Goal: Information Seeking & Learning: Learn about a topic

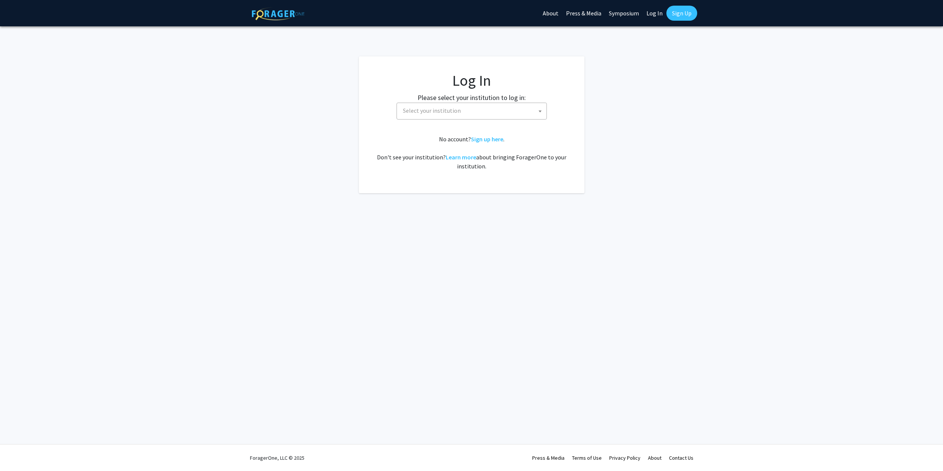
click at [473, 111] on span "Select your institution" at bounding box center [473, 110] width 147 height 15
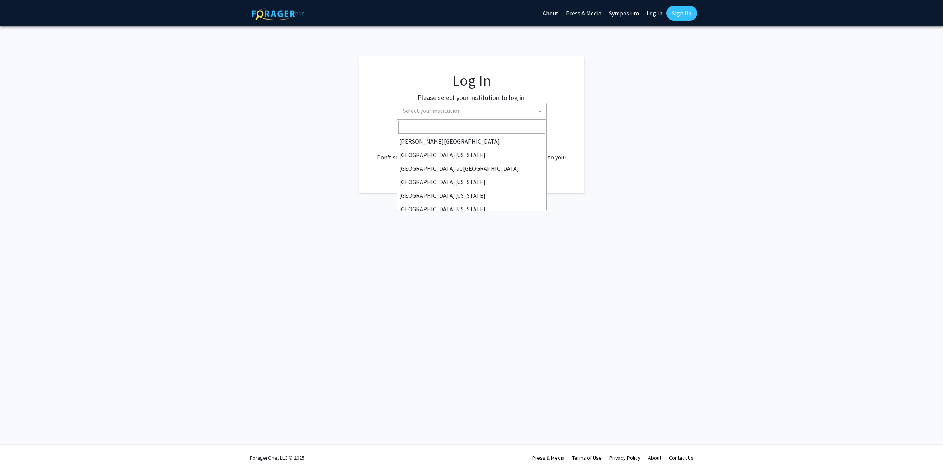
scroll to position [263, 0]
select select "31"
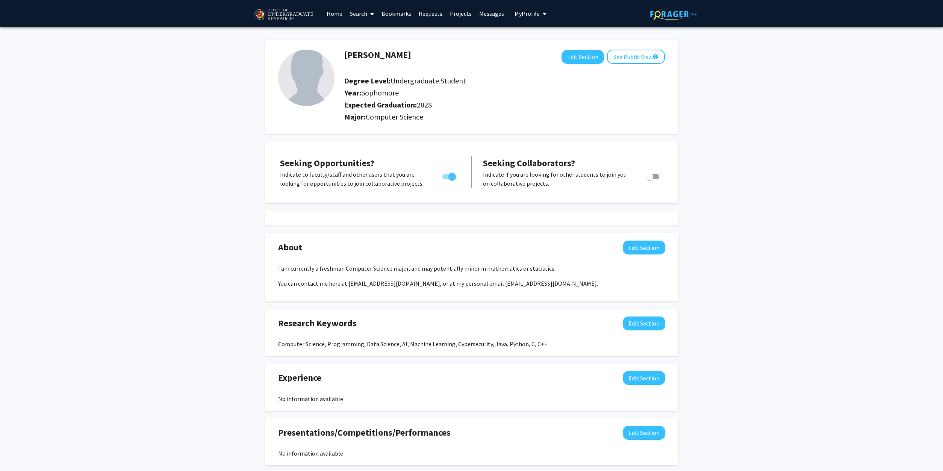
click at [338, 165] on span "Seeking Opportunities?" at bounding box center [327, 163] width 94 height 12
click at [339, 173] on p "Indicate to faculty/staff and other users that you are looking for opportunitie…" at bounding box center [354, 179] width 148 height 18
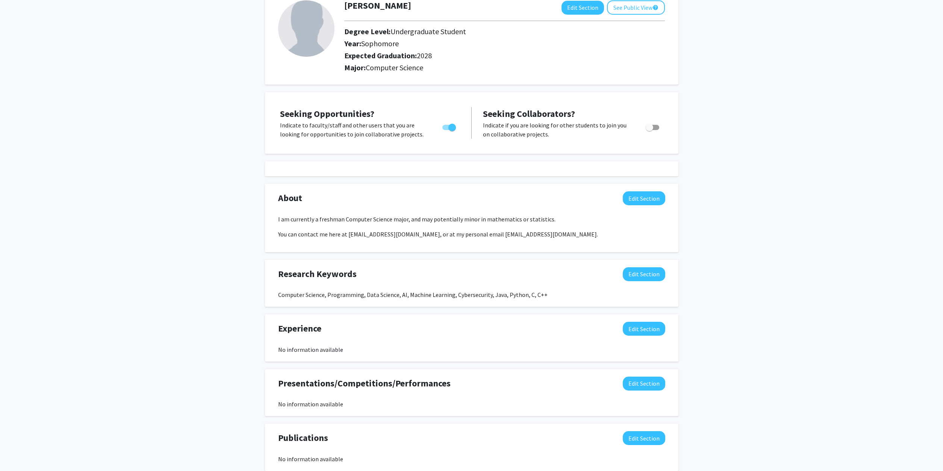
scroll to position [77, 0]
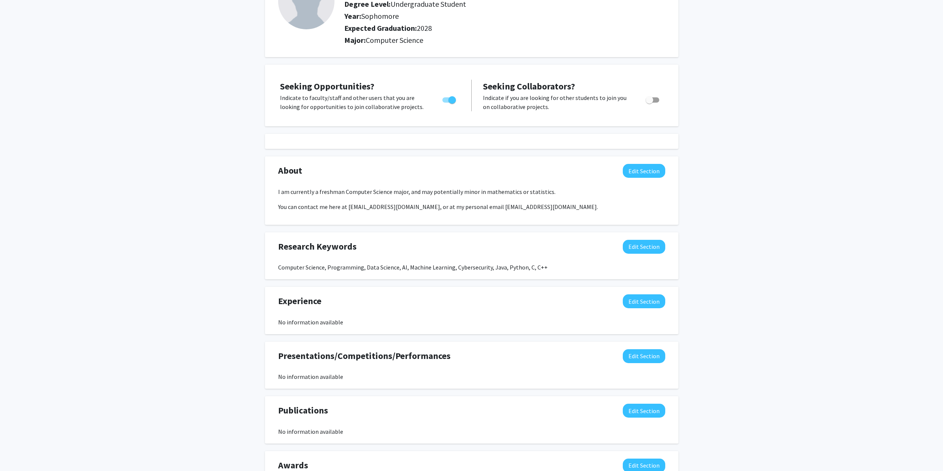
click at [462, 260] on div "Research Keywords Edit Section Computer Science, Programming, Data Science, AI,…" at bounding box center [471, 256] width 398 height 32
drag, startPoint x: 330, startPoint y: 261, endPoint x: 528, endPoint y: 272, distance: 197.9
click at [528, 272] on div "Research Keywords Edit Section Computer Science, Programming, Data Science, AI,…" at bounding box center [471, 256] width 398 height 32
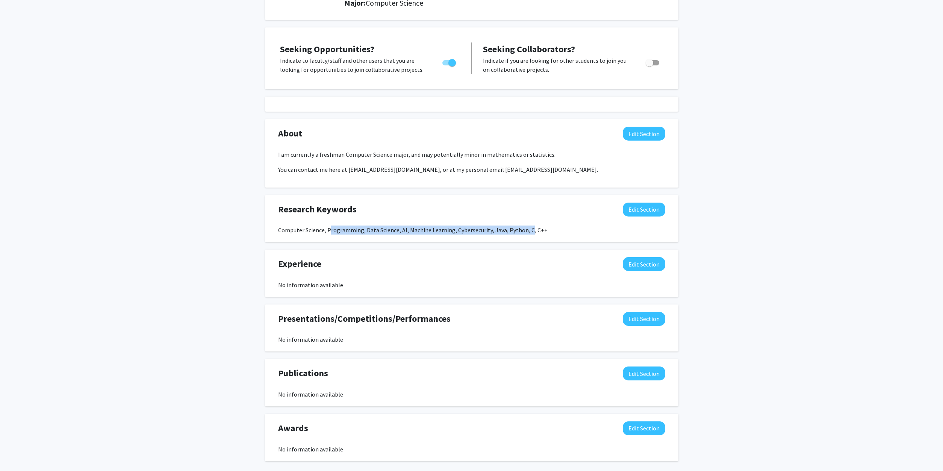
scroll to position [113, 0]
click at [663, 211] on button "Edit Section" at bounding box center [643, 211] width 42 height 14
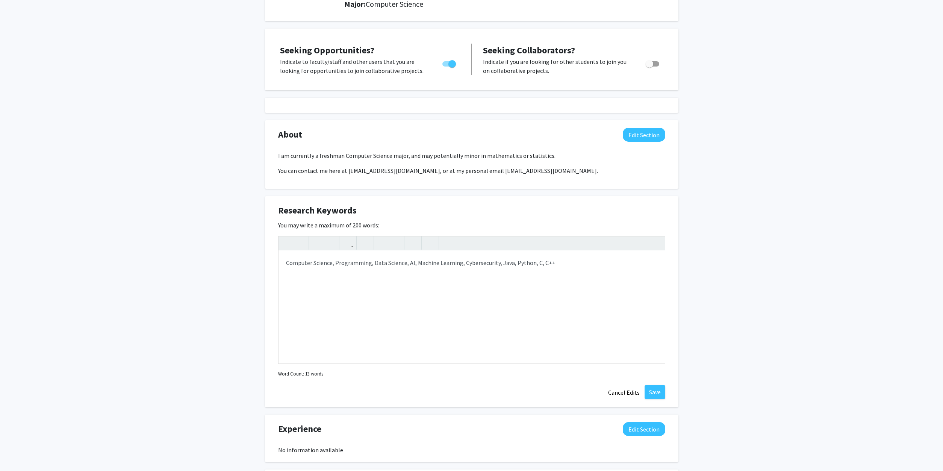
click at [661, 211] on div "Research Keywords Edit Section" at bounding box center [471, 212] width 398 height 17
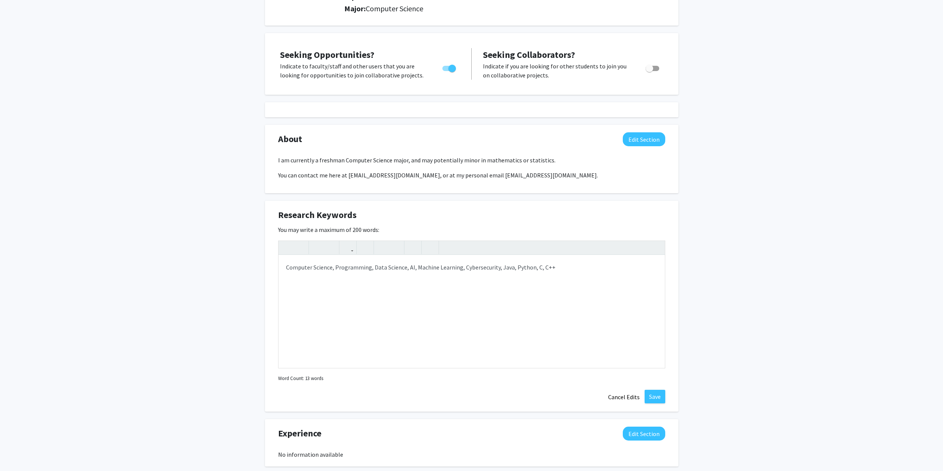
scroll to position [0, 0]
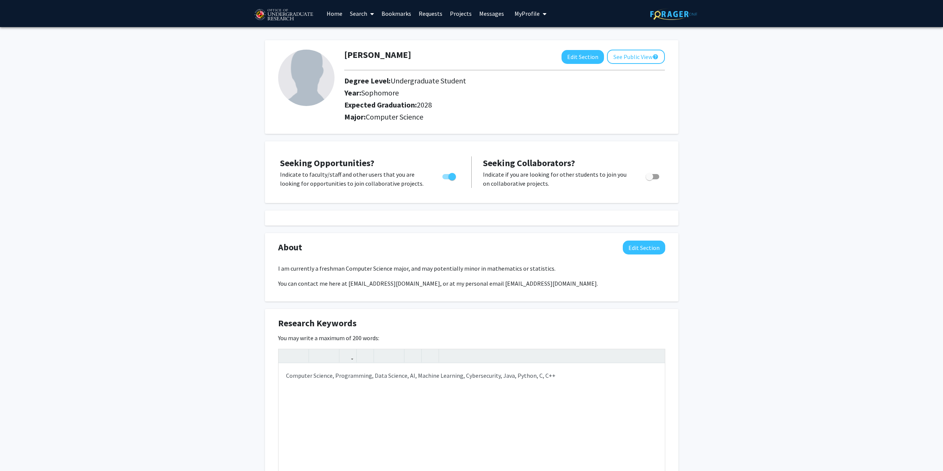
click at [360, 11] on link "Search" at bounding box center [362, 13] width 32 height 26
click at [371, 48] on span "Students" at bounding box center [369, 49] width 46 height 15
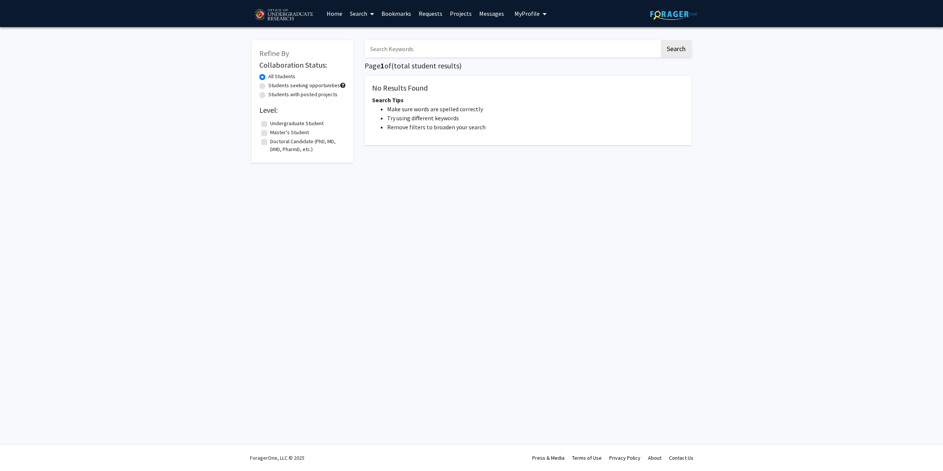
click at [464, 15] on link "Projects" at bounding box center [460, 13] width 29 height 26
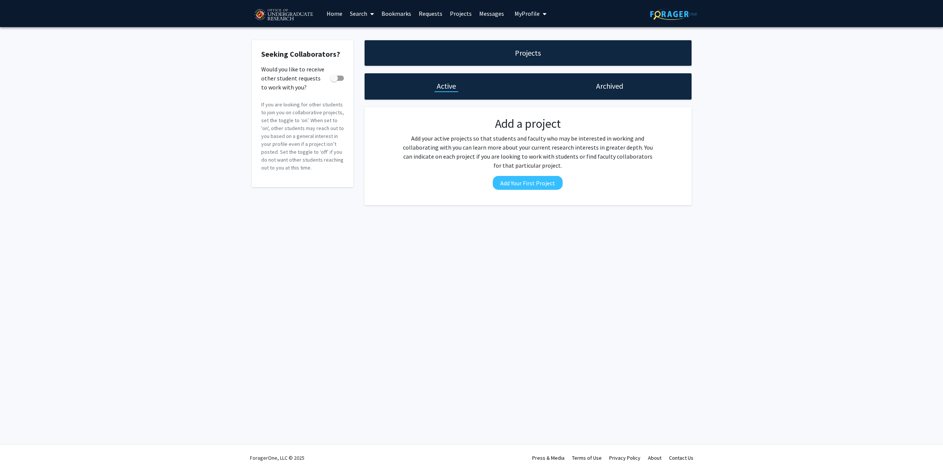
click at [482, 15] on link "Messages" at bounding box center [491, 13] width 32 height 26
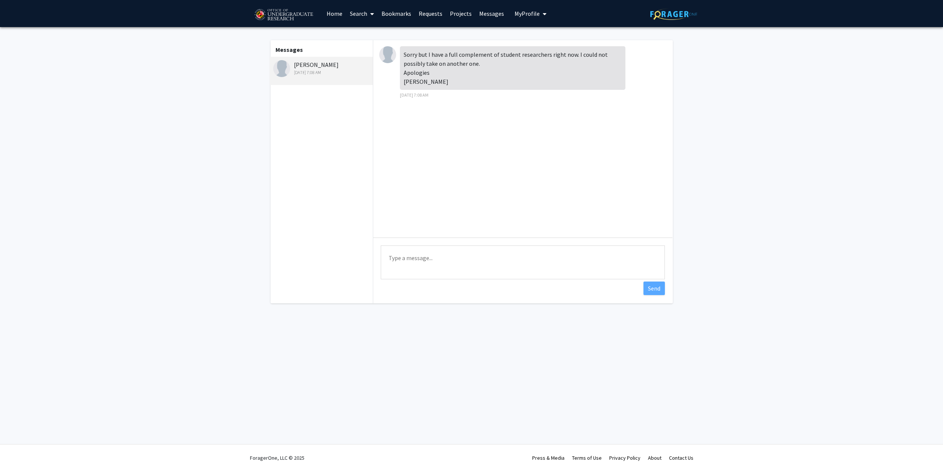
click at [337, 15] on link "Home" at bounding box center [334, 13] width 23 height 26
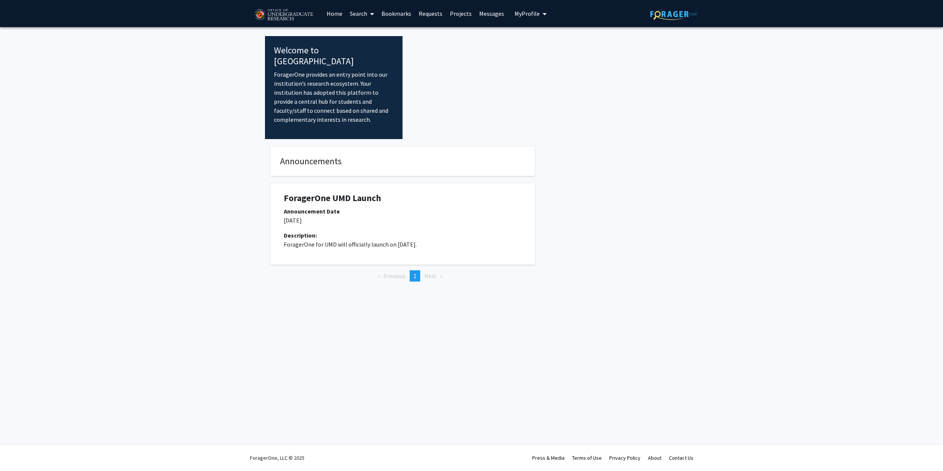
click at [360, 14] on link "Search" at bounding box center [362, 13] width 32 height 26
click at [365, 36] on span "Faculty/Staff" at bounding box center [373, 34] width 55 height 15
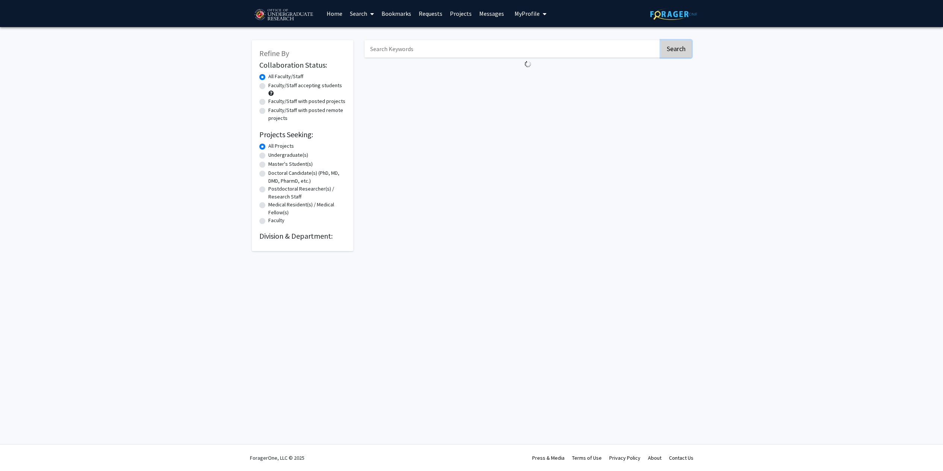
click at [671, 50] on button "Search" at bounding box center [675, 48] width 31 height 17
click at [401, 15] on link "Bookmarks" at bounding box center [396, 13] width 37 height 26
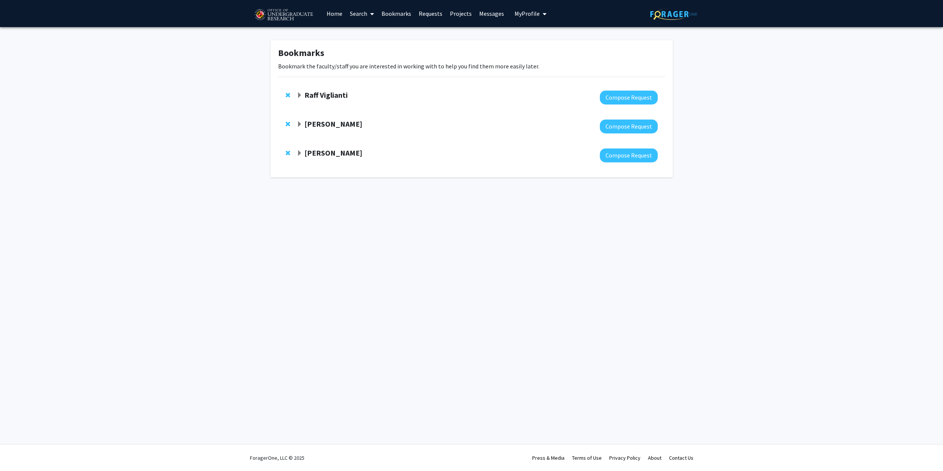
click at [346, 124] on strong "[PERSON_NAME]" at bounding box center [333, 123] width 58 height 9
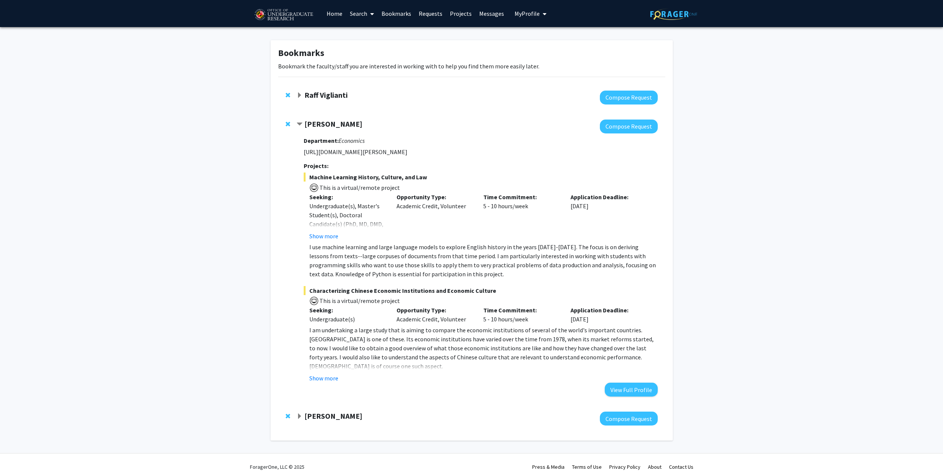
scroll to position [9, 0]
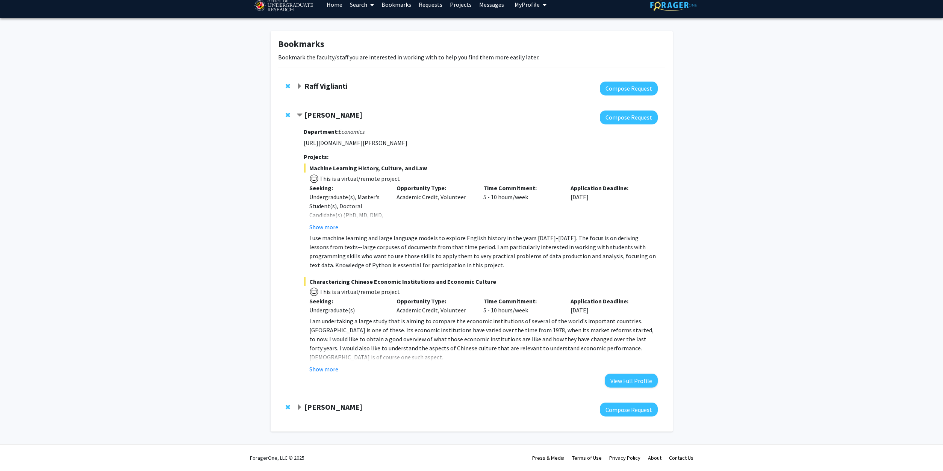
click at [328, 409] on strong "[PERSON_NAME]" at bounding box center [333, 406] width 58 height 9
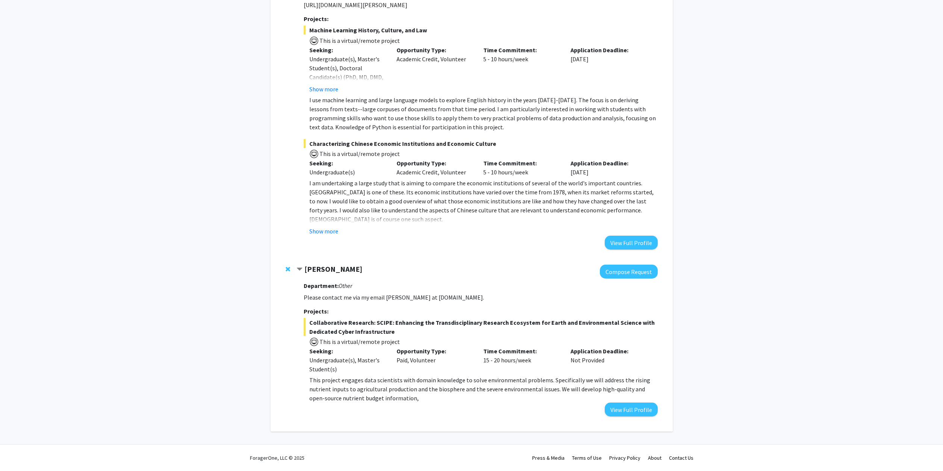
scroll to position [0, 0]
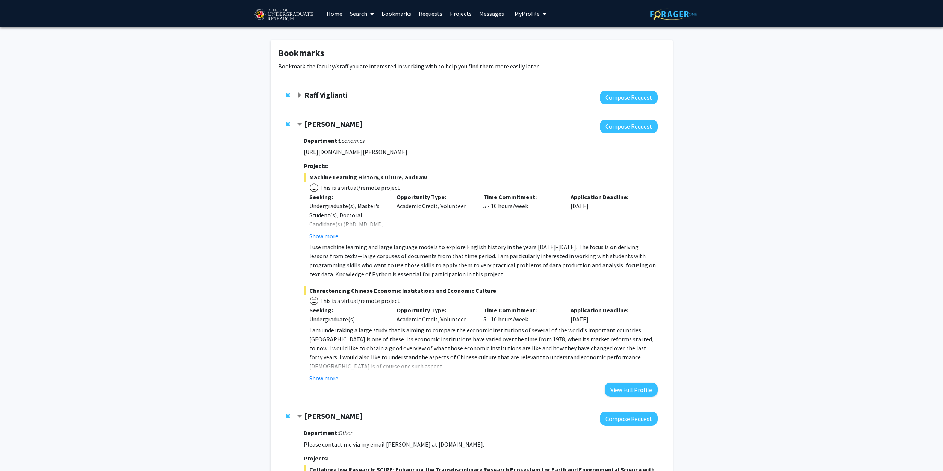
click at [307, 91] on strong "Raff Viglianti" at bounding box center [325, 94] width 43 height 9
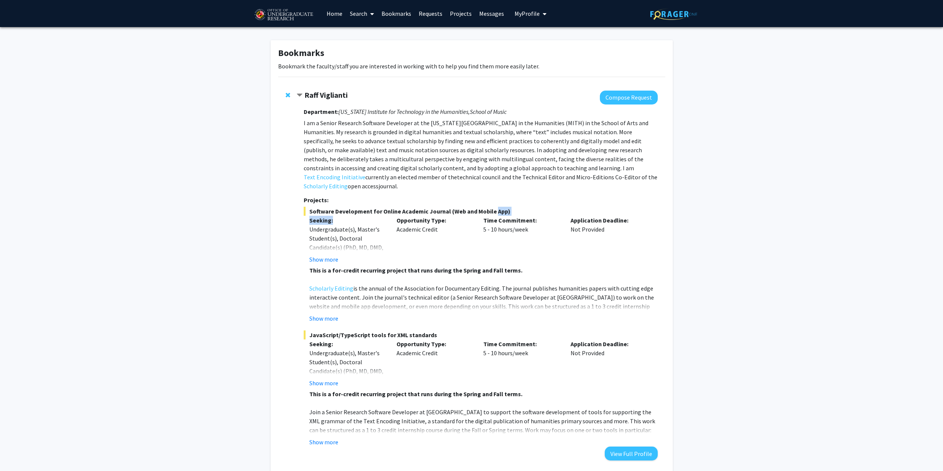
drag, startPoint x: 339, startPoint y: 208, endPoint x: 490, endPoint y: 203, distance: 151.1
click at [490, 207] on div "Software Development for Online Academic Journal (Web and Mobile App) Seeking: …" at bounding box center [480, 265] width 353 height 116
drag, startPoint x: 493, startPoint y: 236, endPoint x: 492, endPoint y: 194, distance: 42.5
click at [492, 194] on div "Department: [US_STATE] Institute for Technology in the Humanities, School of Mu…" at bounding box center [480, 282] width 353 height 356
click at [329, 255] on button "Show more" at bounding box center [323, 259] width 29 height 9
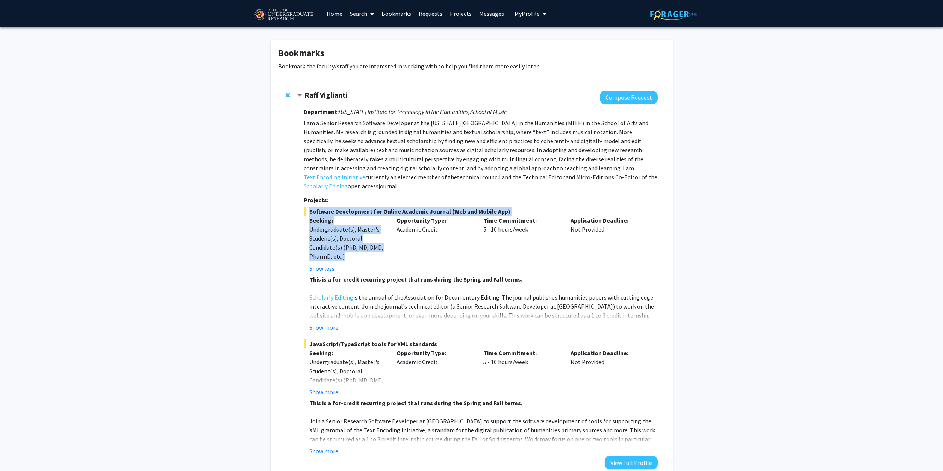
click at [472, 251] on div "Opportunity Type: Academic Credit" at bounding box center [434, 244] width 87 height 57
drag, startPoint x: 393, startPoint y: 248, endPoint x: 369, endPoint y: 243, distance: 25.3
click at [369, 243] on div "Seeking: Undergraduate(s), Master's Student(s), Doctoral Candidate(s) (PhD, MD,…" at bounding box center [474, 244] width 353 height 57
click at [411, 235] on div "Opportunity Type: Academic Credit" at bounding box center [434, 244] width 87 height 57
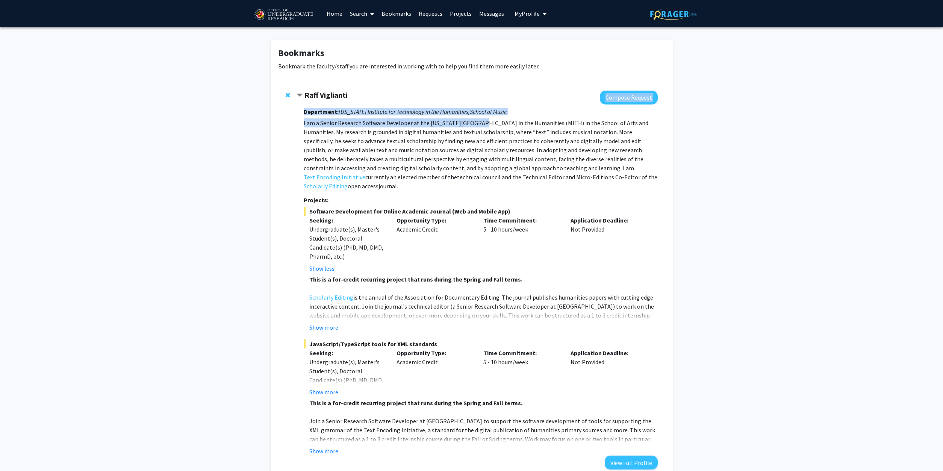
drag, startPoint x: 301, startPoint y: 114, endPoint x: 474, endPoint y: 122, distance: 173.0
click at [474, 122] on div "Raff Viglianti Compose Request Department: [US_STATE] Institute for Technology …" at bounding box center [476, 280] width 361 height 379
click at [486, 167] on p "I am a Senior Research Software Developer at the [US_STATE][GEOGRAPHIC_DATA] in…" at bounding box center [480, 154] width 353 height 72
click at [327, 387] on button "Show more" at bounding box center [323, 391] width 29 height 9
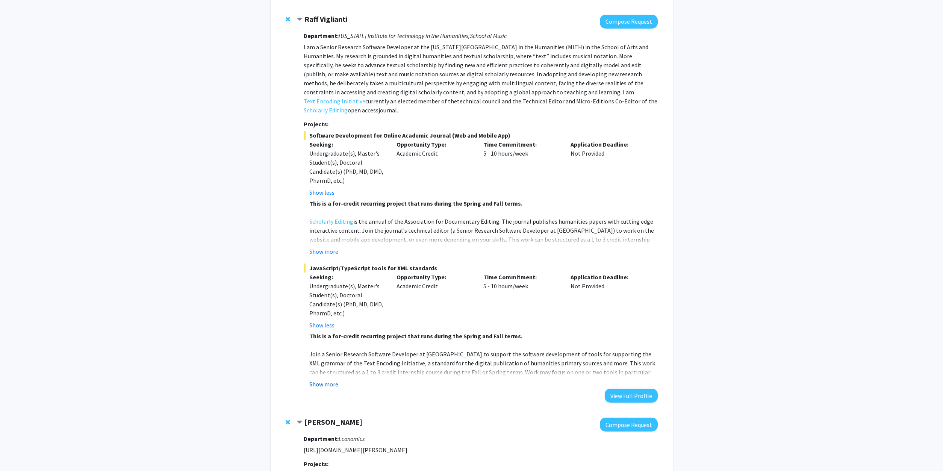
scroll to position [77, 0]
click at [388, 216] on p "Scholarly Editing is the annual of the Association for Documentary Editing. The…" at bounding box center [483, 243] width 348 height 54
drag, startPoint x: 384, startPoint y: 209, endPoint x: 505, endPoint y: 209, distance: 121.0
click at [505, 216] on p "Scholarly Editing is the annual of the Association for Documentary Editing. The…" at bounding box center [483, 243] width 348 height 54
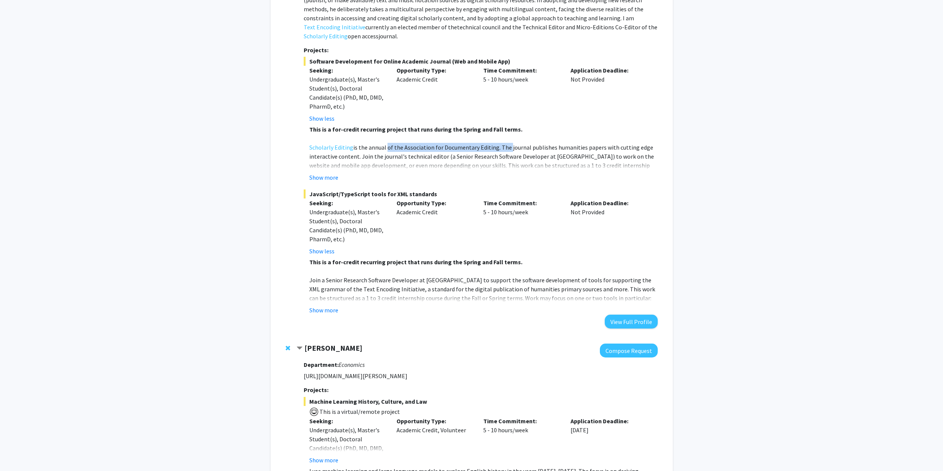
scroll to position [153, 0]
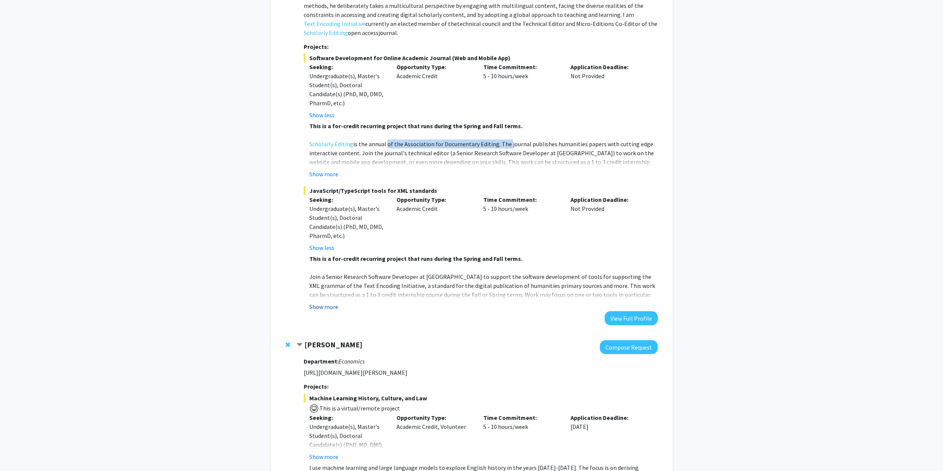
click at [331, 302] on button "Show more" at bounding box center [323, 306] width 29 height 9
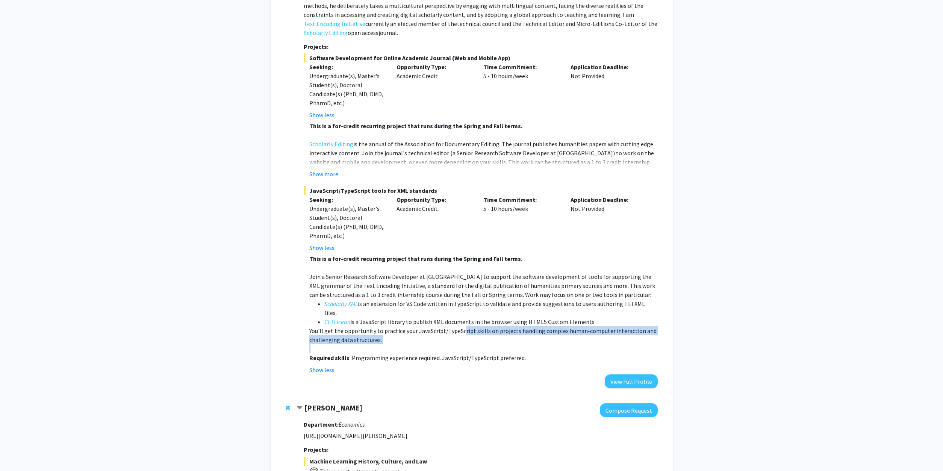
drag, startPoint x: 550, startPoint y: 335, endPoint x: 461, endPoint y: 317, distance: 91.2
click at [461, 317] on div "This is a for-credit recurring project that runs during the Spring and Fall ter…" at bounding box center [483, 308] width 348 height 108
click at [458, 272] on p "Join a Senior Research Software Developer at [GEOGRAPHIC_DATA] to support the s…" at bounding box center [483, 285] width 348 height 27
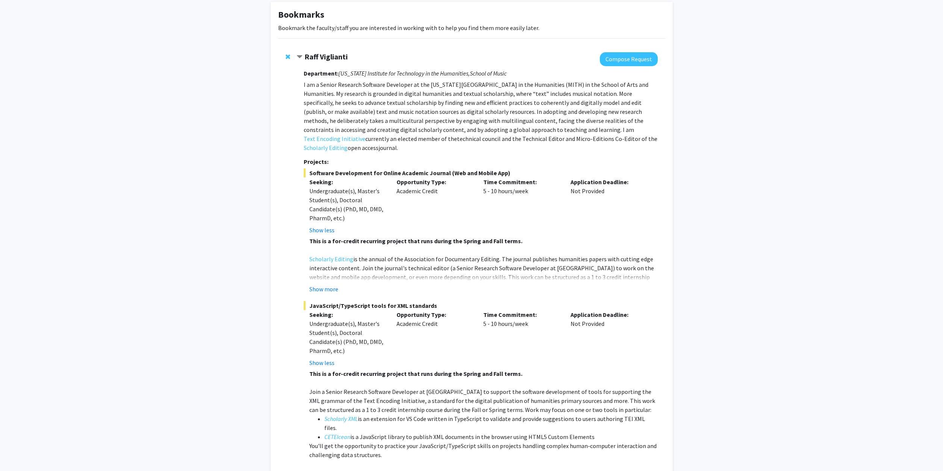
scroll to position [0, 0]
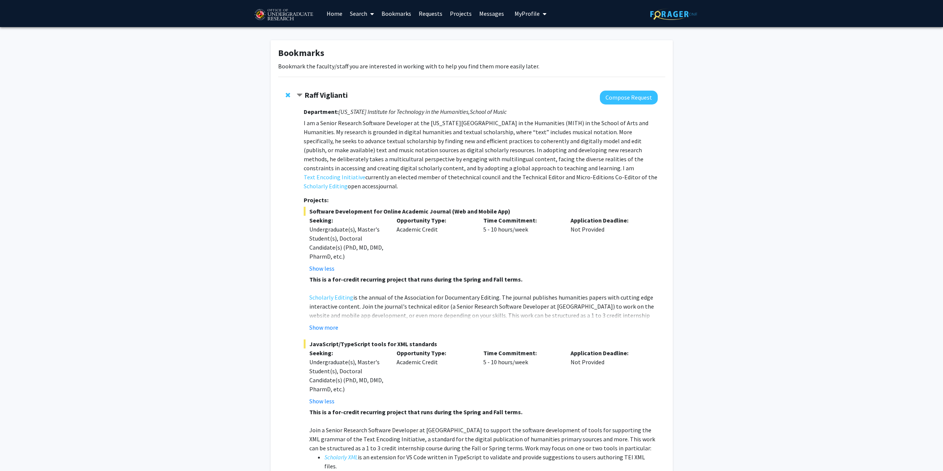
click at [426, 16] on link "Requests" at bounding box center [430, 13] width 31 height 26
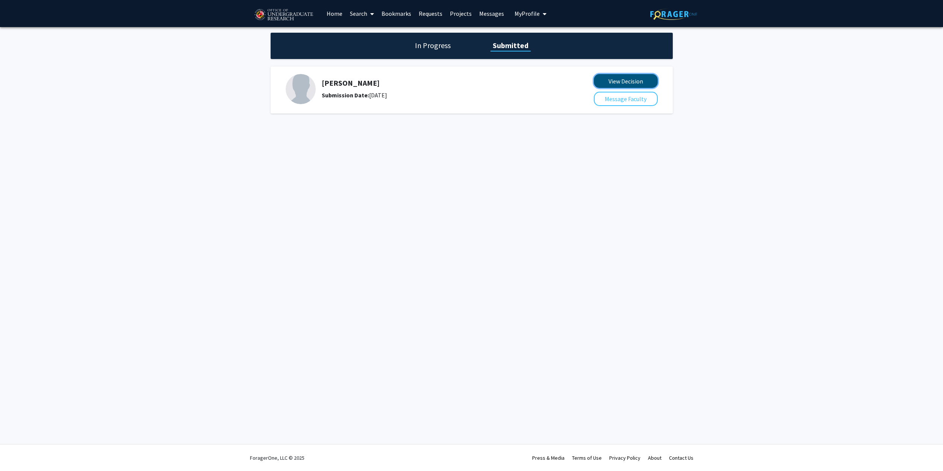
click at [638, 77] on button "View Decision" at bounding box center [626, 81] width 64 height 14
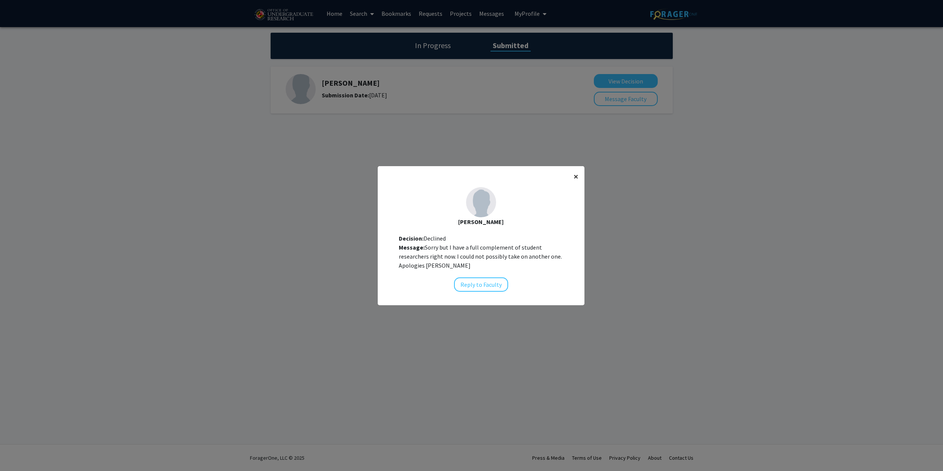
click at [581, 177] on button "×" at bounding box center [575, 176] width 17 height 21
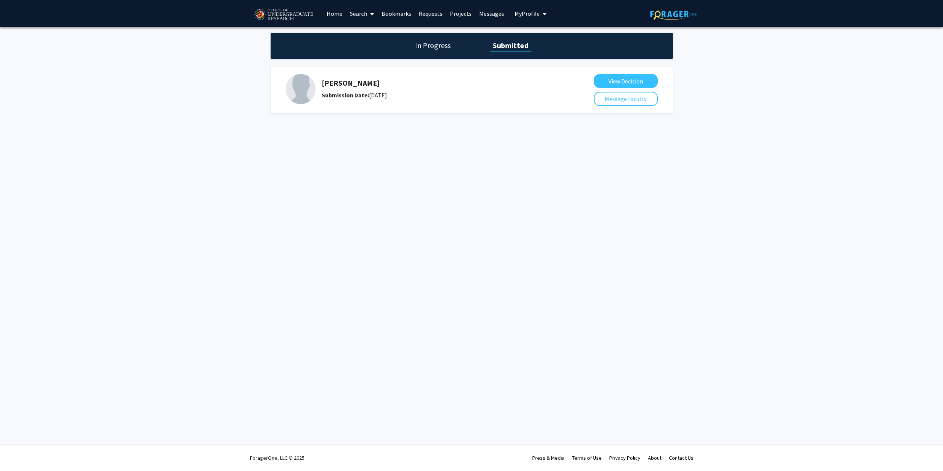
click at [441, 47] on h1 "In Progress" at bounding box center [432, 45] width 40 height 11
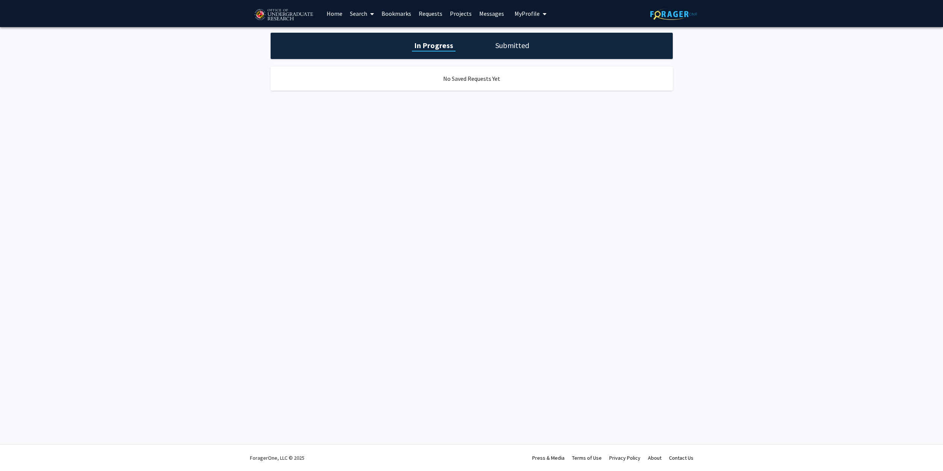
click at [338, 11] on link "Home" at bounding box center [334, 13] width 23 height 26
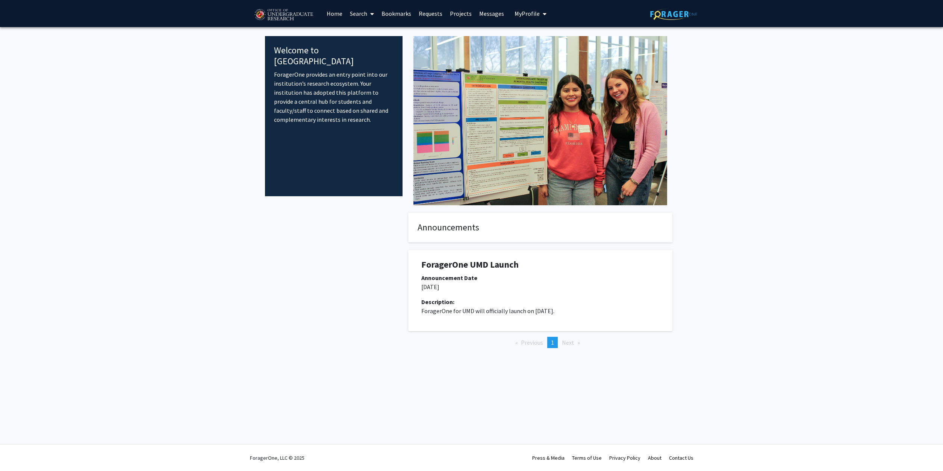
click at [359, 14] on link "Search" at bounding box center [362, 13] width 32 height 26
click at [366, 37] on span "Faculty/Staff" at bounding box center [373, 34] width 55 height 15
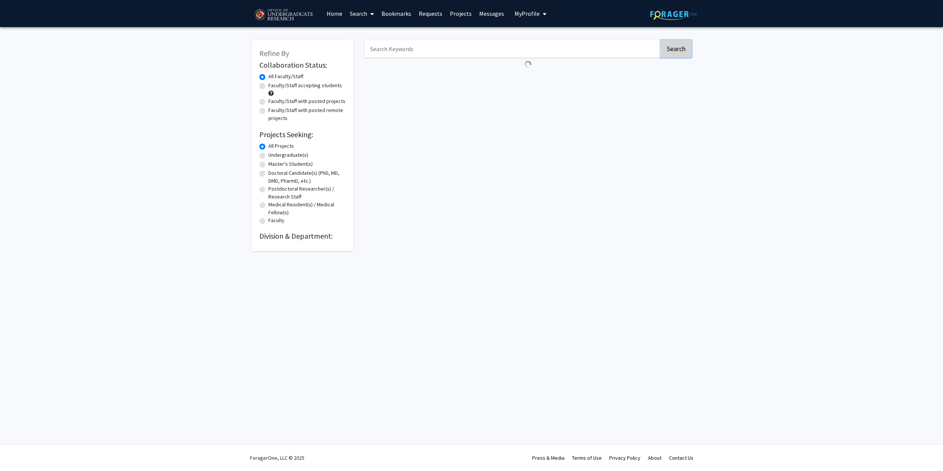
click at [670, 52] on button "Search" at bounding box center [675, 48] width 31 height 17
click at [268, 155] on label "Undergraduate(s)" at bounding box center [288, 155] width 40 height 8
click at [268, 155] on input "Undergraduate(s)" at bounding box center [270, 153] width 5 height 5
radio input "true"
click at [673, 49] on button "Search" at bounding box center [675, 48] width 31 height 17
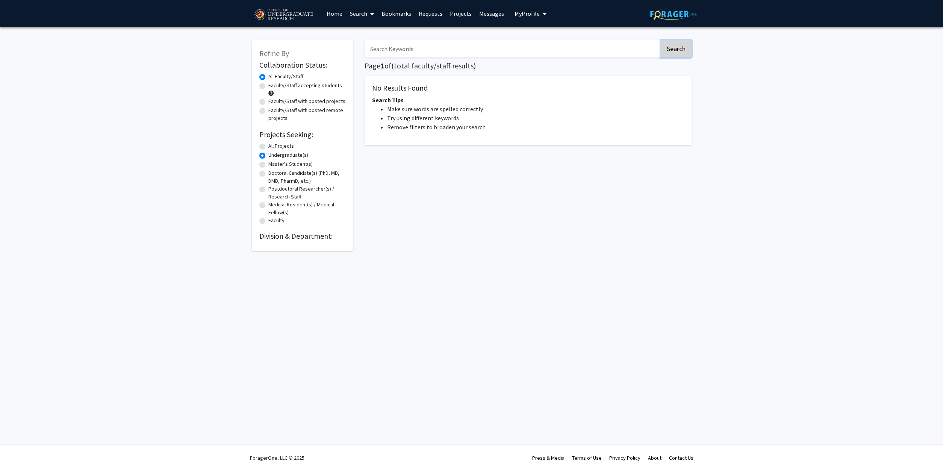
radio input "true"
click at [317, 235] on h2 "Division & Department:" at bounding box center [302, 235] width 86 height 9
click at [316, 239] on h2 "Division & Department:" at bounding box center [302, 235] width 86 height 9
click at [298, 88] on label "Faculty/Staff accepting students" at bounding box center [305, 86] width 74 height 8
click at [273, 86] on input "Faculty/Staff accepting students" at bounding box center [270, 84] width 5 height 5
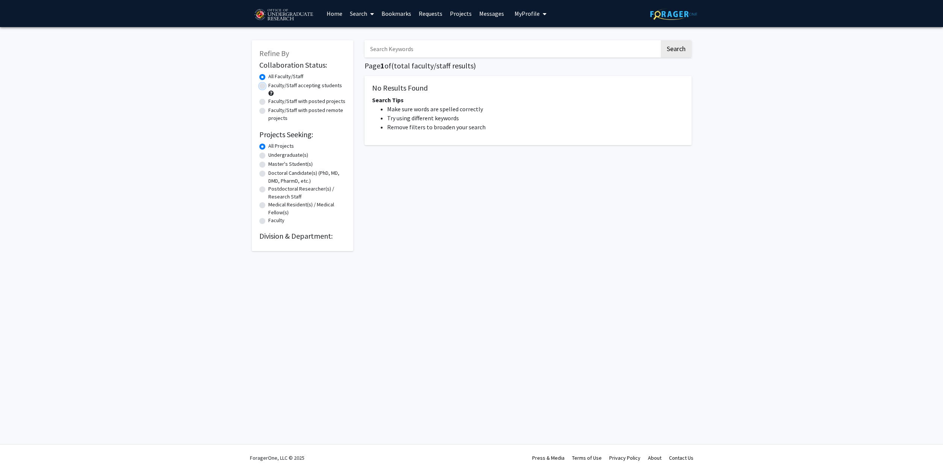
radio input "true"
click at [678, 48] on button "Search" at bounding box center [675, 48] width 31 height 17
radio input "true"
click at [391, 127] on li "Remove filters to broaden your search" at bounding box center [535, 126] width 297 height 9
click at [399, 51] on input "Search Keywords" at bounding box center [511, 48] width 295 height 17
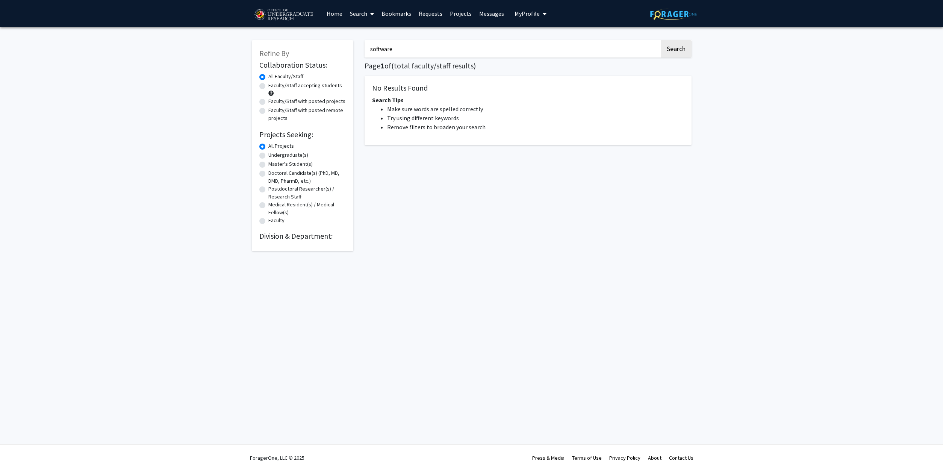
type input "software"
click at [660, 40] on button "Search" at bounding box center [675, 48] width 31 height 17
click at [683, 44] on button "Search" at bounding box center [675, 48] width 31 height 17
drag, startPoint x: 304, startPoint y: 215, endPoint x: 296, endPoint y: 219, distance: 8.9
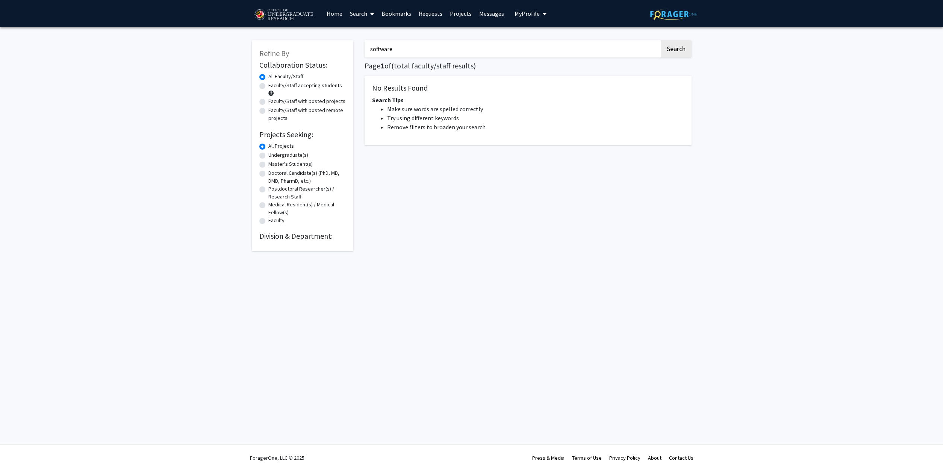
click at [296, 219] on fg-radiogroup "Projects Seeking Level All Projects Projects Seeking Level Undergraduate(s) Pro…" at bounding box center [302, 183] width 86 height 83
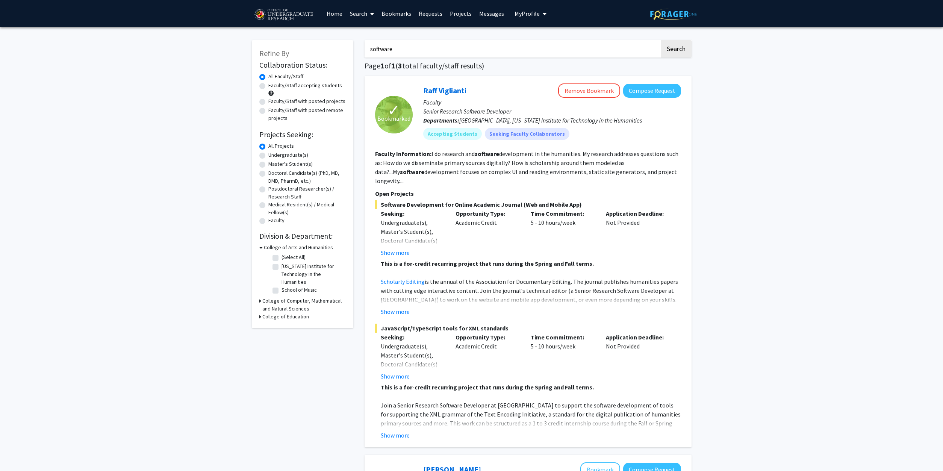
click at [373, 17] on icon at bounding box center [372, 14] width 4 height 6
click at [368, 32] on span "Faculty/Staff" at bounding box center [373, 34] width 55 height 15
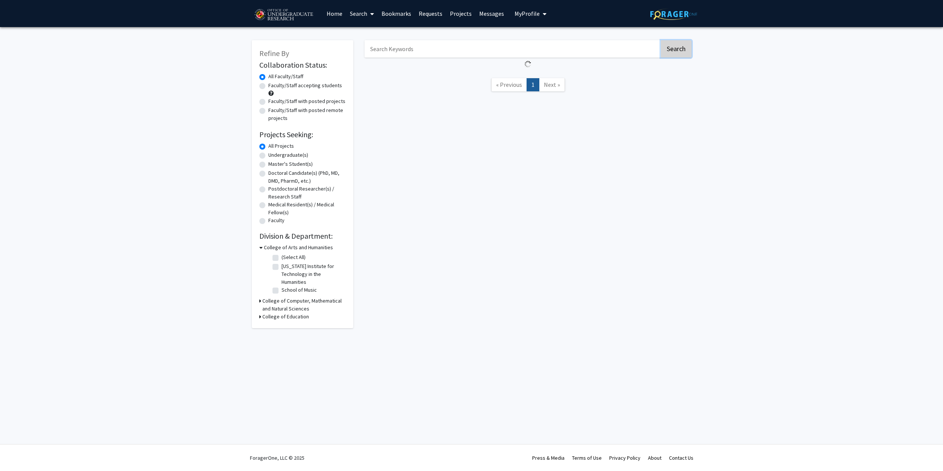
click at [687, 46] on button "Search" at bounding box center [675, 48] width 31 height 17
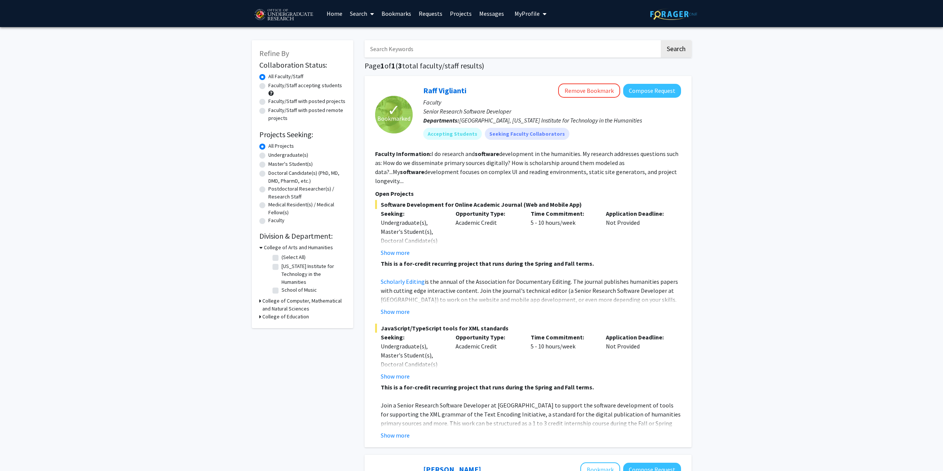
click at [363, 12] on link "Search" at bounding box center [362, 13] width 32 height 26
click at [363, 37] on span "Faculty/Staff" at bounding box center [373, 34] width 55 height 15
click at [330, 13] on link "Home" at bounding box center [334, 13] width 23 height 26
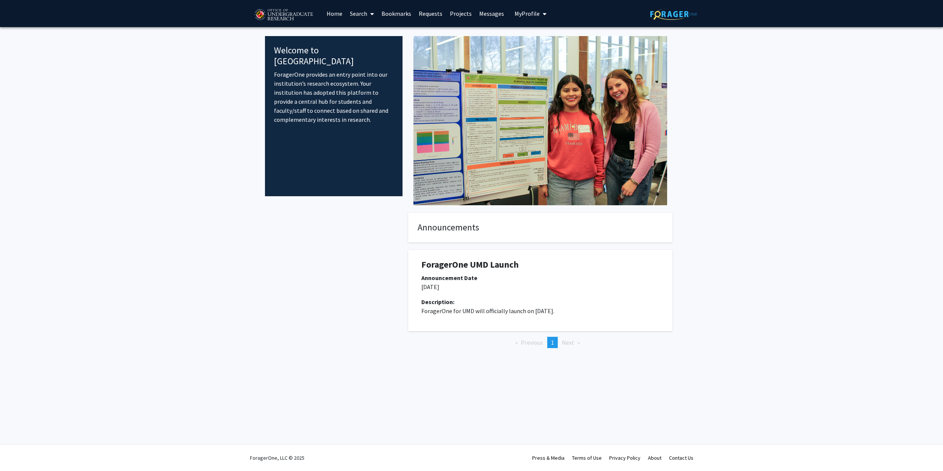
click at [370, 12] on span at bounding box center [370, 14] width 7 height 26
click at [375, 33] on span "Faculty/Staff" at bounding box center [373, 34] width 55 height 15
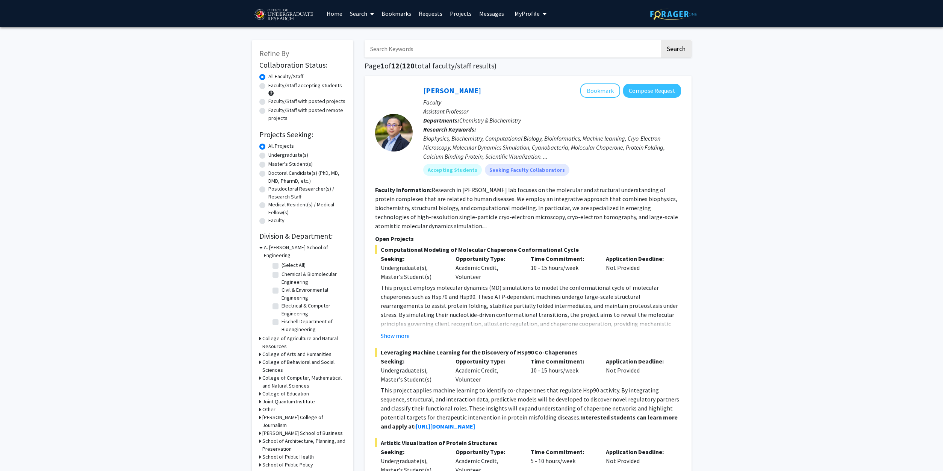
click at [258, 153] on div "Refine By Collaboration Status: Collaboration Status All Faculty/Staff Collabor…" at bounding box center [302, 258] width 101 height 436
click at [268, 154] on label "Undergraduate(s)" at bounding box center [288, 155] width 40 height 8
click at [268, 154] on input "Undergraduate(s)" at bounding box center [270, 153] width 5 height 5
radio input "true"
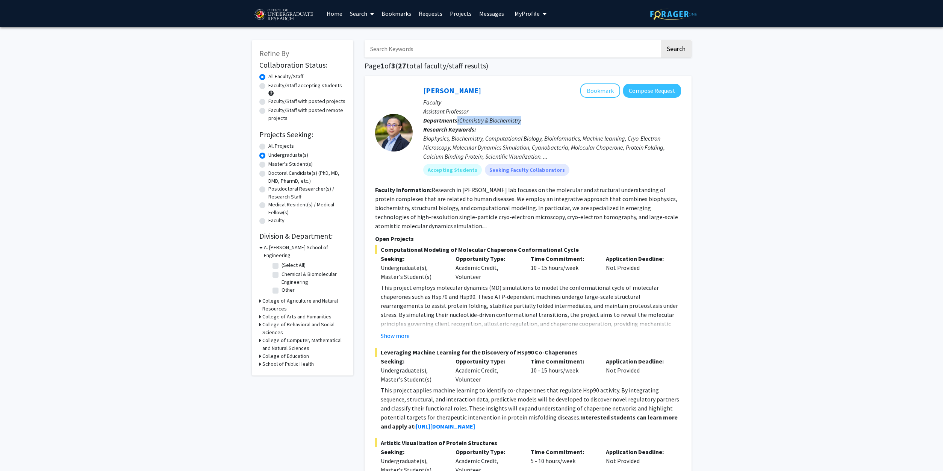
drag, startPoint x: 456, startPoint y: 122, endPoint x: 542, endPoint y: 121, distance: 85.3
click at [543, 121] on p "Departments: Chemistry & Biochemistry" at bounding box center [552, 120] width 258 height 9
click at [315, 336] on h3 "College of Computer, Mathematical and Natural Sciences" at bounding box center [303, 344] width 83 height 16
click at [281, 354] on label "(Select All)" at bounding box center [293, 358] width 24 height 8
click at [281, 354] on input "(Select All)" at bounding box center [283, 356] width 5 height 5
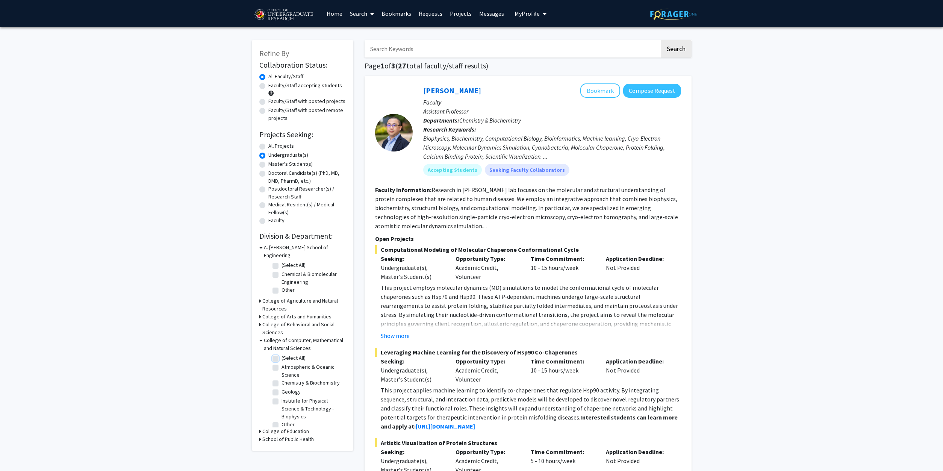
checkbox input "true"
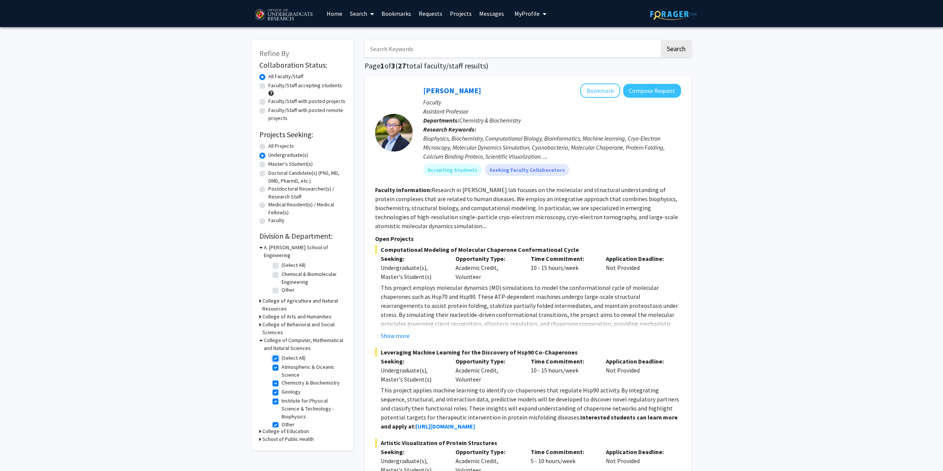
checkbox input "true"
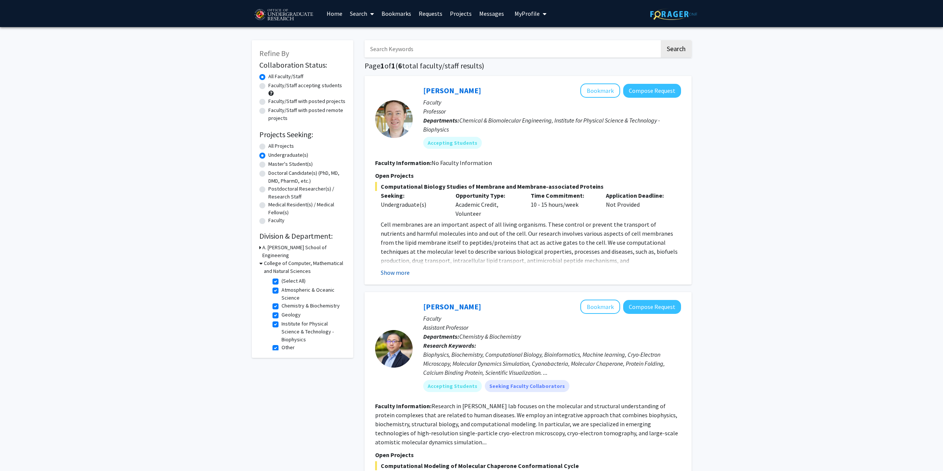
click at [409, 273] on button "Show more" at bounding box center [395, 272] width 29 height 9
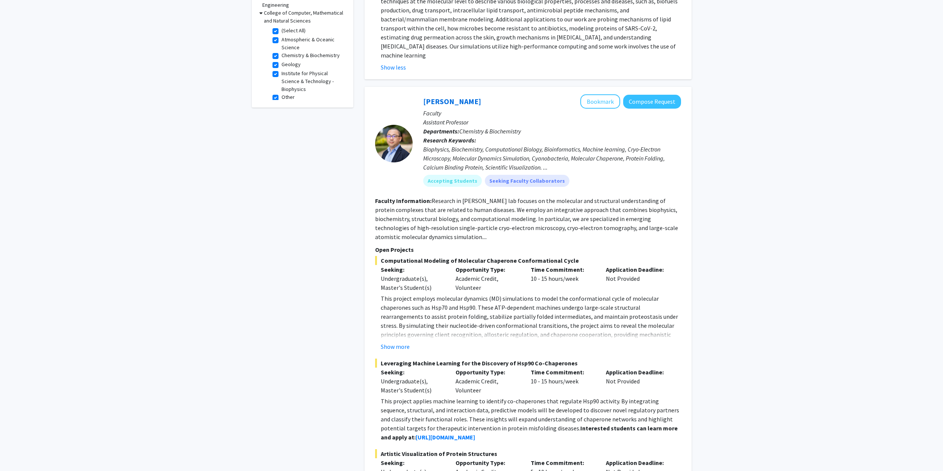
scroll to position [268, 0]
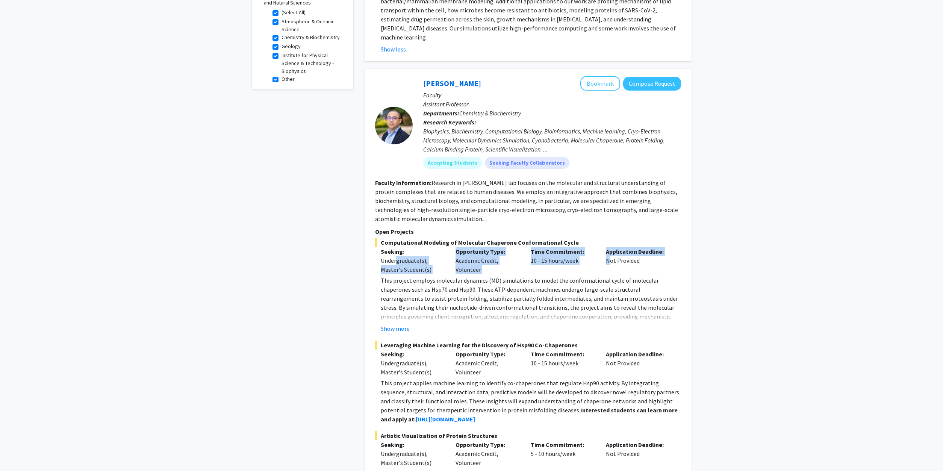
drag, startPoint x: 396, startPoint y: 249, endPoint x: 605, endPoint y: 252, distance: 209.3
click at [444, 256] on div "Undergraduate(s), Master's Student(s)" at bounding box center [413, 265] width 64 height 18
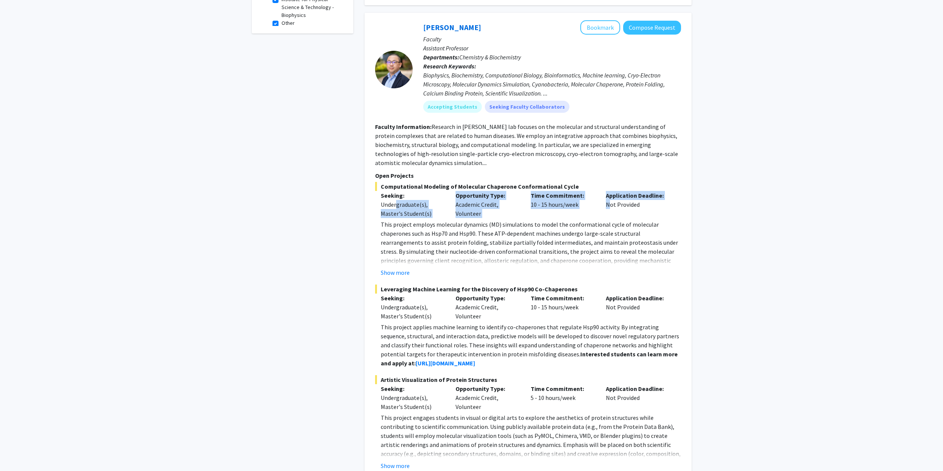
scroll to position [345, 0]
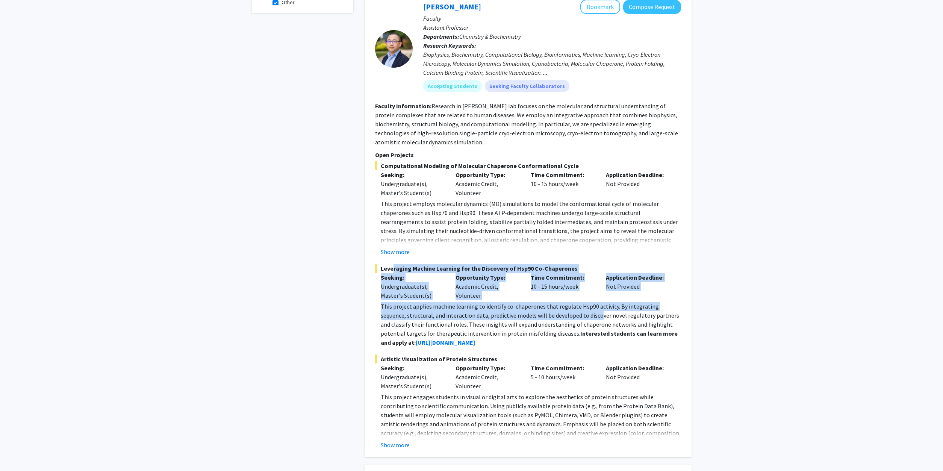
drag, startPoint x: 388, startPoint y: 261, endPoint x: 573, endPoint y: 302, distance: 188.9
click at [573, 302] on div "Leveraging Machine Learning for the Discovery of Hsp90 Co-Chaperones Seeking: U…" at bounding box center [528, 305] width 306 height 83
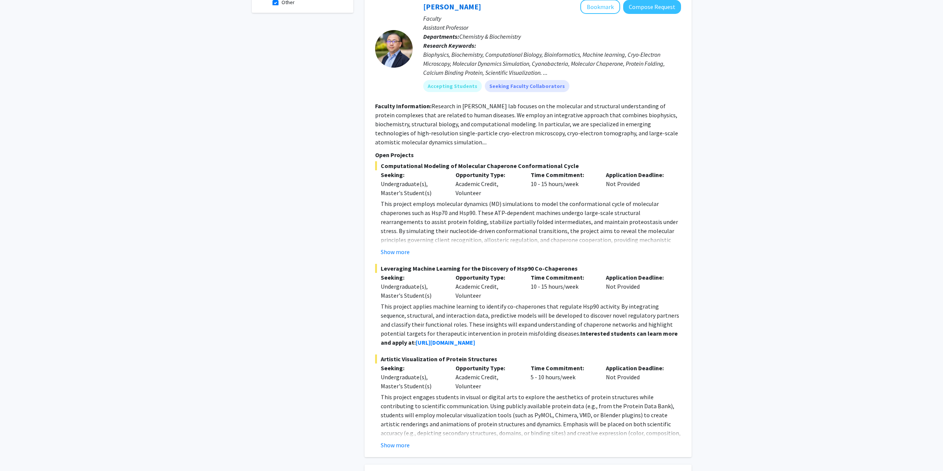
click at [569, 317] on p "This project applies machine learning to identify co-chaperones that regulate H…" at bounding box center [531, 324] width 300 height 45
drag, startPoint x: 382, startPoint y: 276, endPoint x: 420, endPoint y: 276, distance: 37.2
click at [420, 282] on div "Undergraduate(s), Master's Student(s)" at bounding box center [413, 291] width 64 height 18
drag, startPoint x: 386, startPoint y: 257, endPoint x: 468, endPoint y: 262, distance: 82.4
click at [468, 264] on span "Leveraging Machine Learning for the Discovery of Hsp90 Co-Chaperones" at bounding box center [528, 268] width 306 height 9
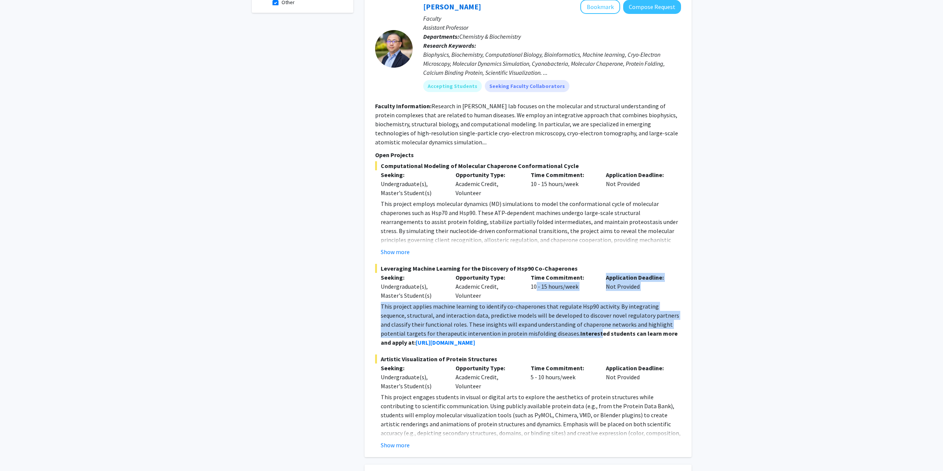
drag, startPoint x: 549, startPoint y: 321, endPoint x: 534, endPoint y: 279, distance: 44.6
click at [534, 302] on div "This project applies machine learning to identify co-chaperones that regulate H…" at bounding box center [531, 324] width 300 height 45
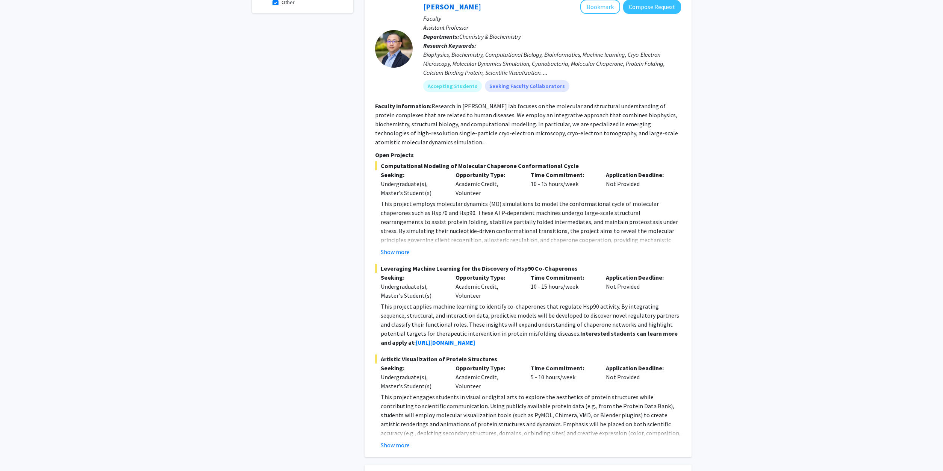
click at [534, 279] on div "Time Commitment: 10 - 15 hours/week" at bounding box center [562, 286] width 75 height 27
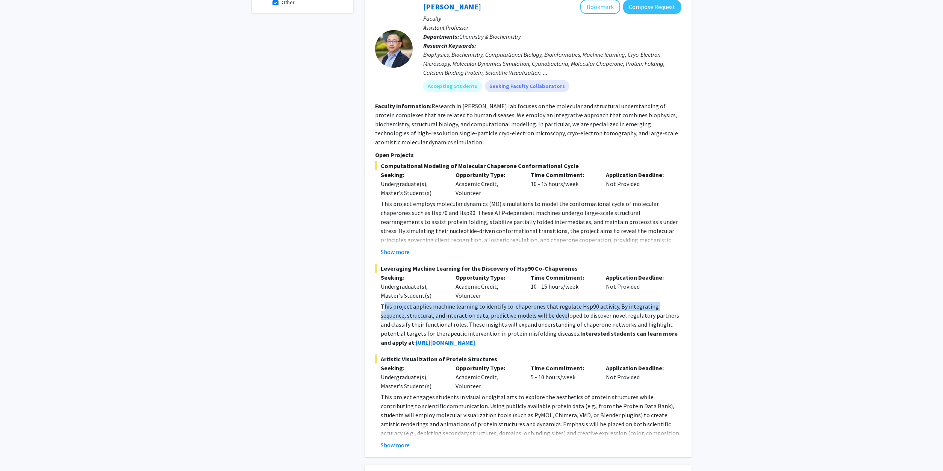
drag, startPoint x: 384, startPoint y: 297, endPoint x: 539, endPoint y: 303, distance: 154.9
click at [539, 303] on p "This project applies machine learning to identify co-chaperones that regulate H…" at bounding box center [531, 324] width 300 height 45
click at [544, 302] on p "This project applies machine learning to identify co-chaperones that regulate H…" at bounding box center [531, 324] width 300 height 45
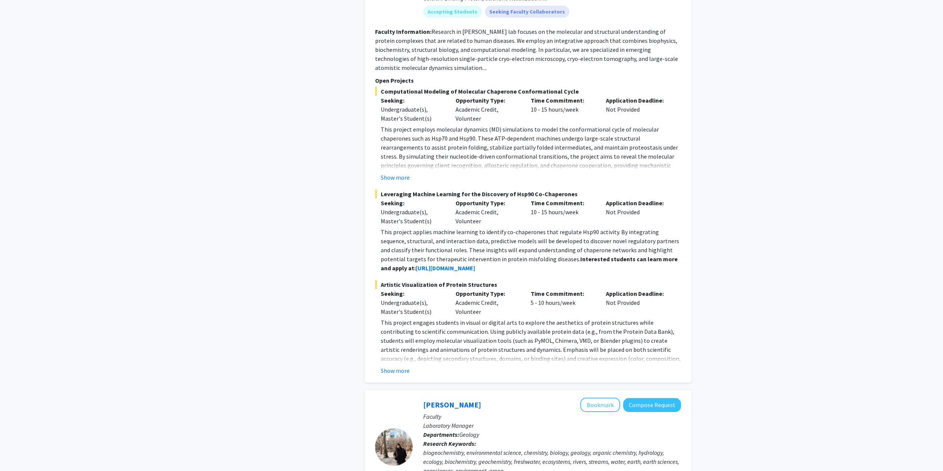
scroll to position [421, 0]
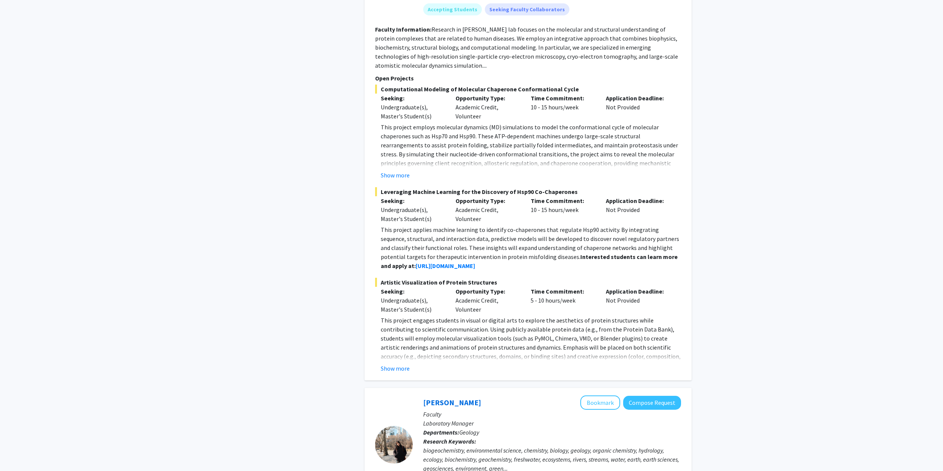
drag, startPoint x: 379, startPoint y: 180, endPoint x: 580, endPoint y: 185, distance: 201.8
click at [580, 187] on span "Leveraging Machine Learning for the Discovery of Hsp90 Co-Chaperones" at bounding box center [528, 191] width 306 height 9
drag, startPoint x: 495, startPoint y: 210, endPoint x: 425, endPoint y: 204, distance: 70.5
click at [425, 204] on div "Seeking: Undergraduate(s), Master's Student(s) Opportunity Type: Academic Credi…" at bounding box center [522, 209] width 306 height 27
click at [456, 235] on p "This project applies machine learning to identify co-chaperones that regulate H…" at bounding box center [531, 247] width 300 height 45
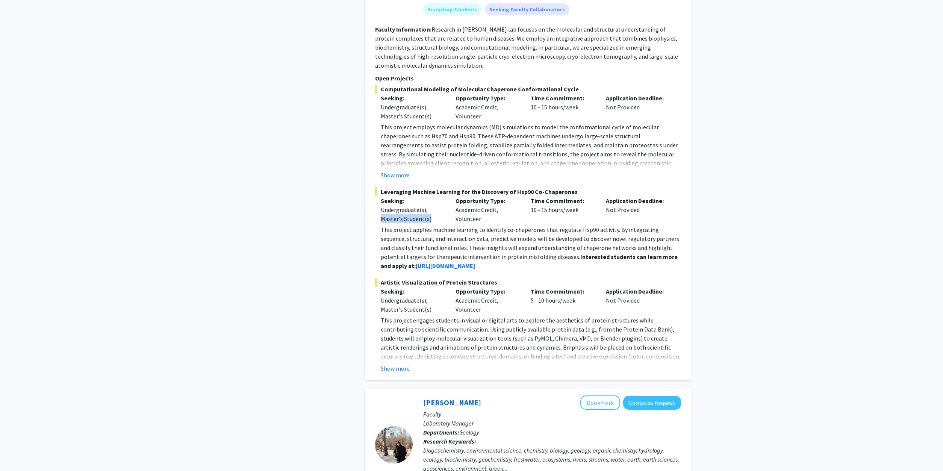
drag, startPoint x: 377, startPoint y: 208, endPoint x: 439, endPoint y: 207, distance: 62.4
click at [439, 207] on div "Seeking: Undergraduate(s), Master's Student(s)" at bounding box center [412, 209] width 75 height 27
drag, startPoint x: 604, startPoint y: 258, endPoint x: 349, endPoint y: 185, distance: 264.8
click at [381, 225] on div "This project applies machine learning to identify co-chaperones that regulate H…" at bounding box center [531, 247] width 300 height 45
click at [491, 225] on p "This project applies machine learning to identify co-chaperones that regulate H…" at bounding box center [531, 247] width 300 height 45
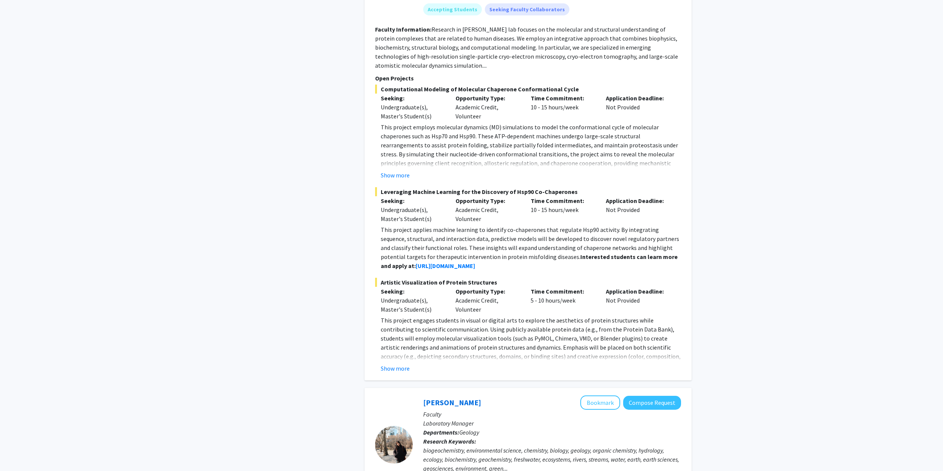
scroll to position [307, 0]
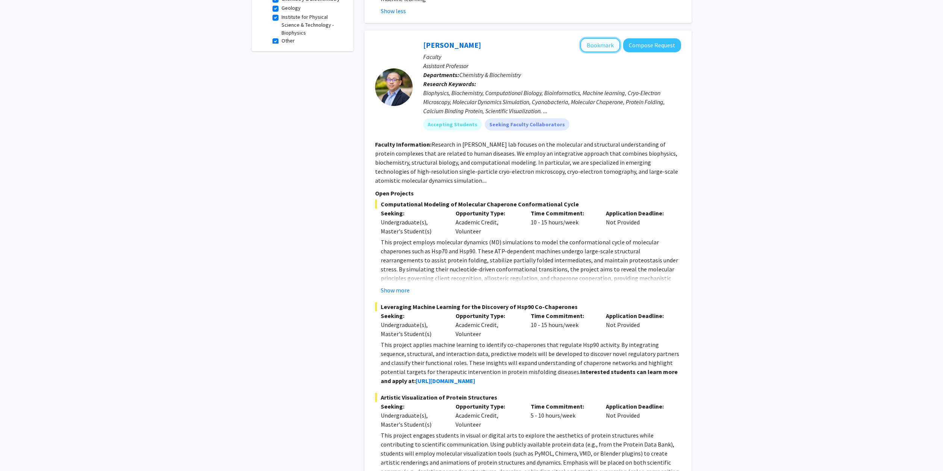
click at [597, 38] on button "Bookmark" at bounding box center [600, 45] width 40 height 14
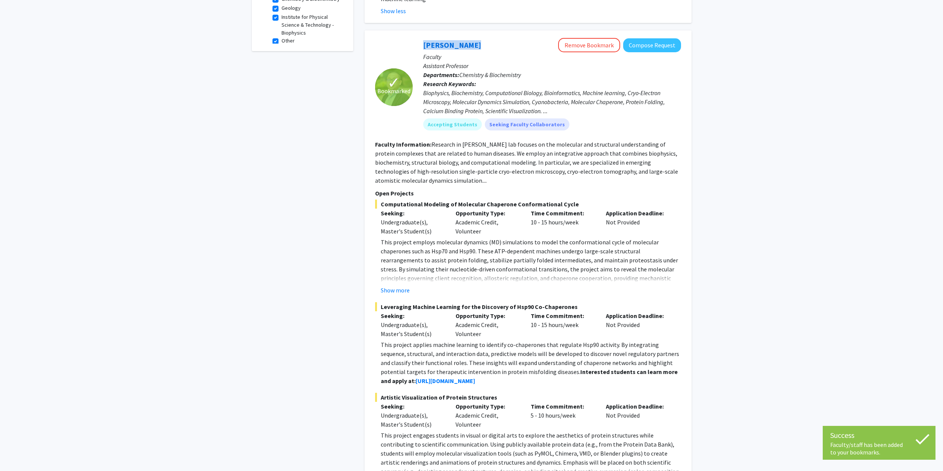
drag, startPoint x: 417, startPoint y: 35, endPoint x: 464, endPoint y: 39, distance: 46.3
click at [464, 39] on div "[PERSON_NAME] Remove Bookmark Compose Request Faculty Assistant Professor Depar…" at bounding box center [546, 87] width 268 height 98
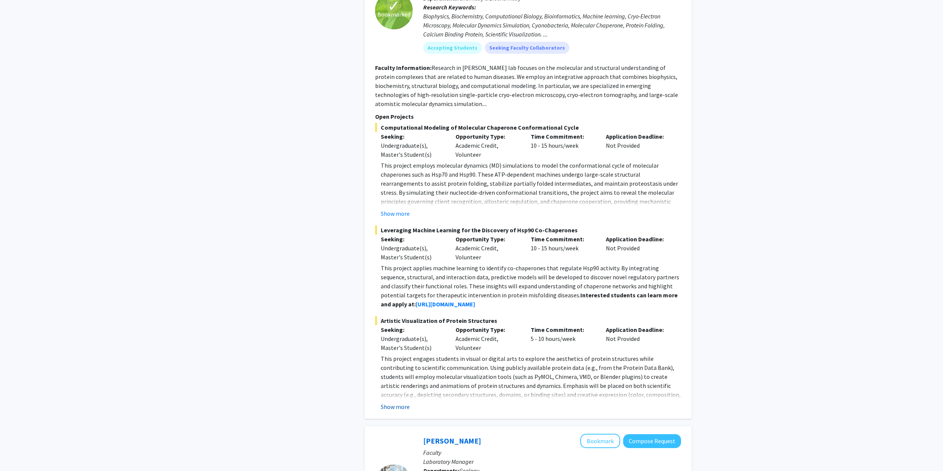
click at [399, 402] on button "Show more" at bounding box center [395, 406] width 29 height 9
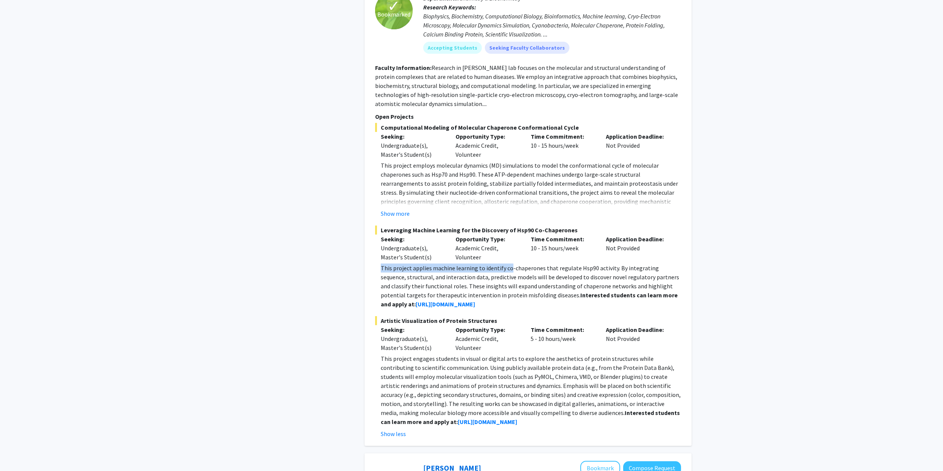
drag, startPoint x: 381, startPoint y: 256, endPoint x: 507, endPoint y: 255, distance: 125.8
click at [507, 263] on p "This project applies machine learning to identify co-chaperones that regulate H…" at bounding box center [531, 285] width 300 height 45
drag, startPoint x: 519, startPoint y: 299, endPoint x: 521, endPoint y: 260, distance: 39.5
click at [521, 263] on p "This project applies machine learning to identify co-chaperones that regulate H…" at bounding box center [531, 285] width 300 height 45
drag, startPoint x: 383, startPoint y: 352, endPoint x: 530, endPoint y: 353, distance: 147.3
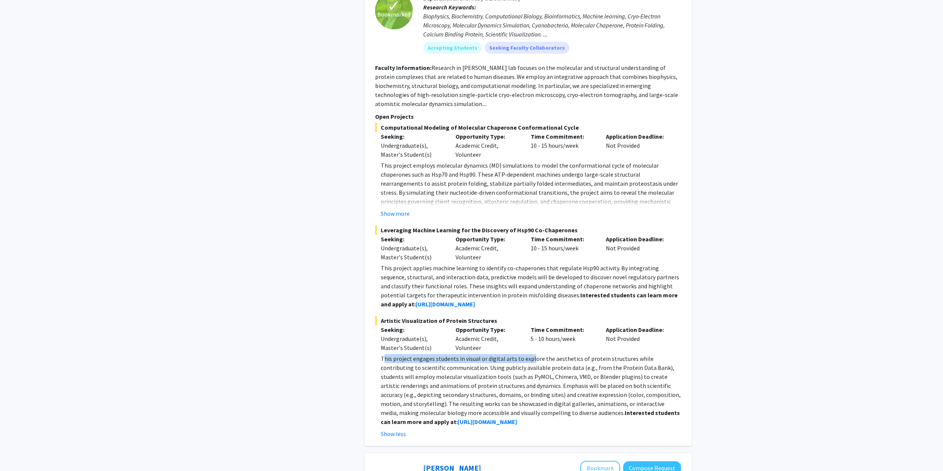
click at [530, 354] on p "This project engages students in visual or digital arts to explore the aestheti…" at bounding box center [531, 390] width 300 height 72
click at [537, 377] on p "This project engages students in visual or digital arts to explore the aestheti…" at bounding box center [531, 390] width 300 height 72
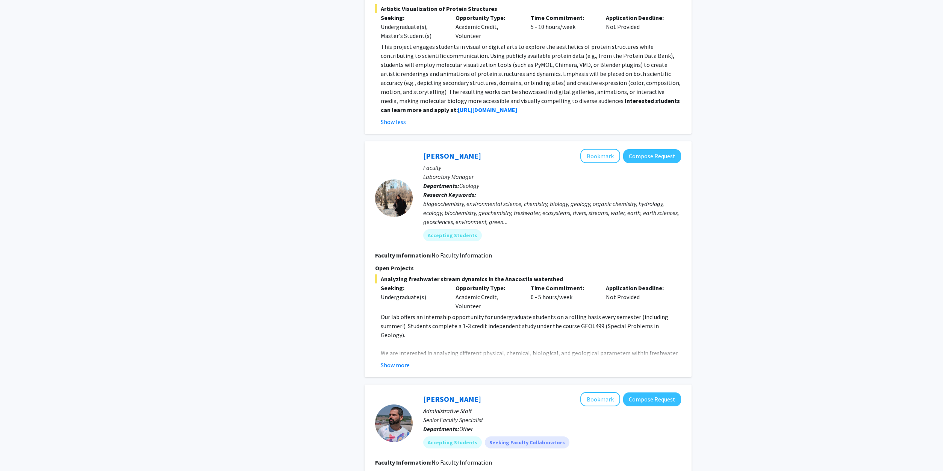
scroll to position [728, 0]
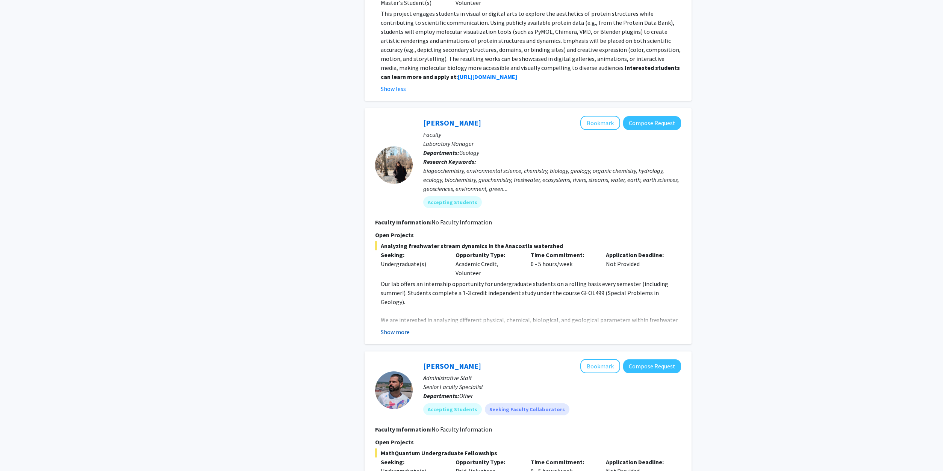
click at [399, 327] on button "Show more" at bounding box center [395, 331] width 29 height 9
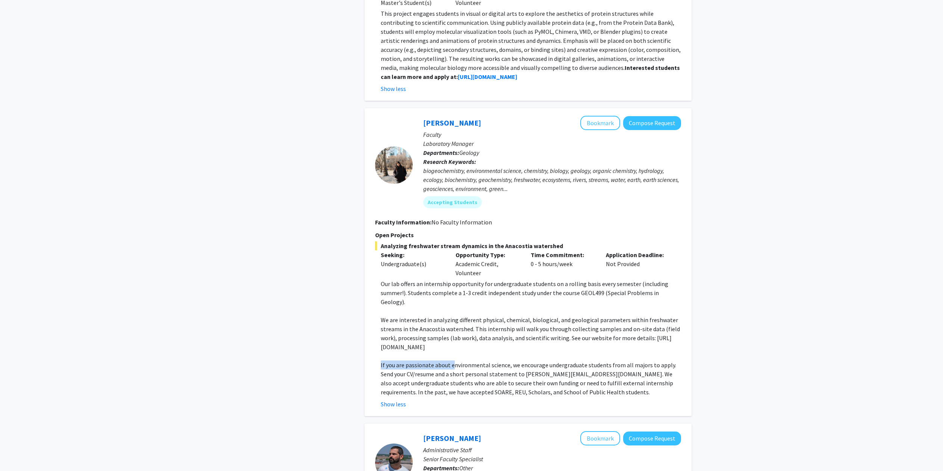
drag, startPoint x: 379, startPoint y: 346, endPoint x: 453, endPoint y: 345, distance: 74.0
click at [453, 345] on fg-read-more "Our lab offers an internship opportunity for undergraduate students on a rollin…" at bounding box center [528, 343] width 306 height 129
drag, startPoint x: 491, startPoint y: 329, endPoint x: 392, endPoint y: 284, distance: 108.8
click at [392, 284] on div "Our lab offers an internship opportunity for undergraduate students on a rollin…" at bounding box center [531, 337] width 300 height 117
click at [357, 290] on div "Refine By Collaboration Status: Collaboration Status All Faculty/Staff Collabor…" at bounding box center [302, 346] width 113 height 2083
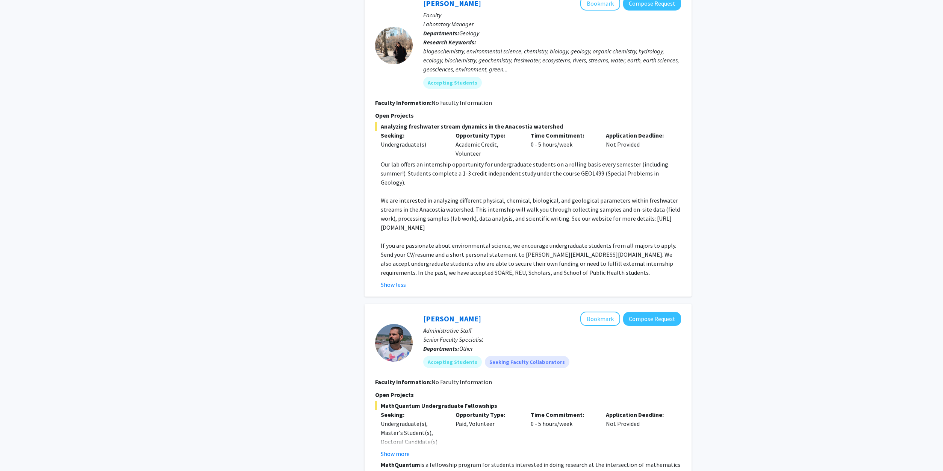
scroll to position [958, 0]
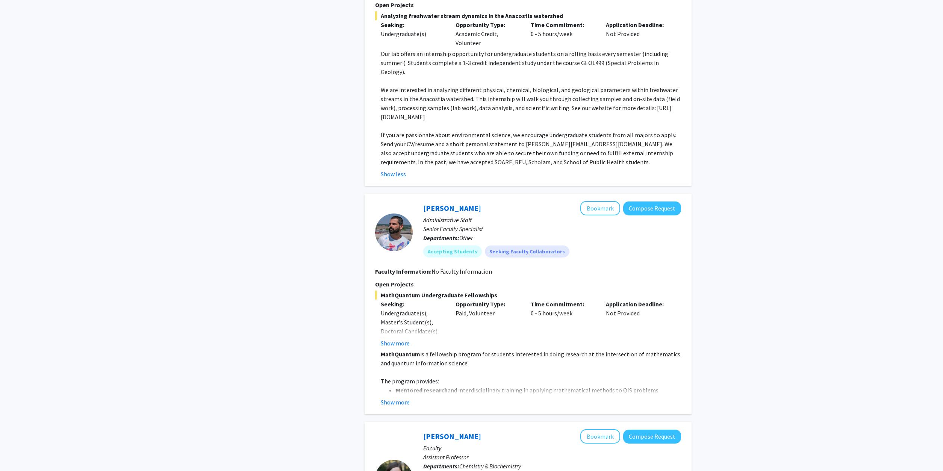
click at [407, 330] on div "MathQuantum Undergraduate Fellowships Seeking: Undergraduate(s), Master's Stude…" at bounding box center [528, 348] width 306 height 116
click at [409, 350] on strong "MathQuantum" at bounding box center [400, 354] width 39 height 8
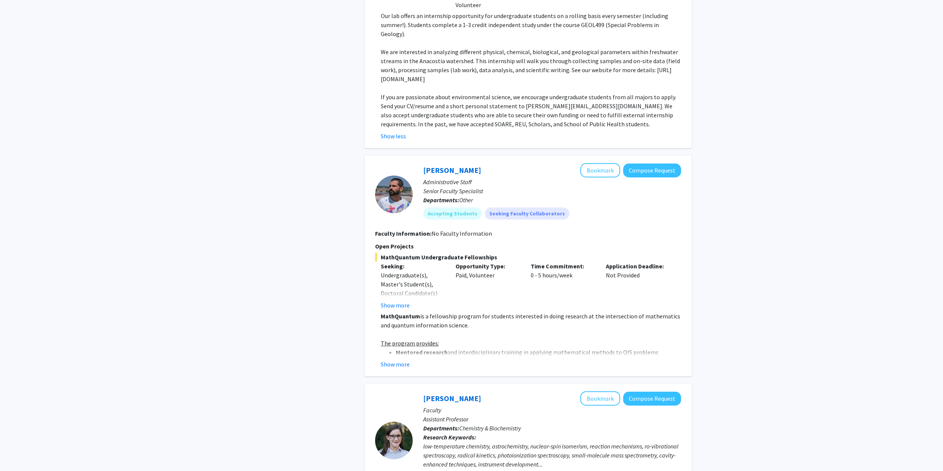
scroll to position [996, 0]
click at [399, 300] on button "Show more" at bounding box center [395, 304] width 29 height 9
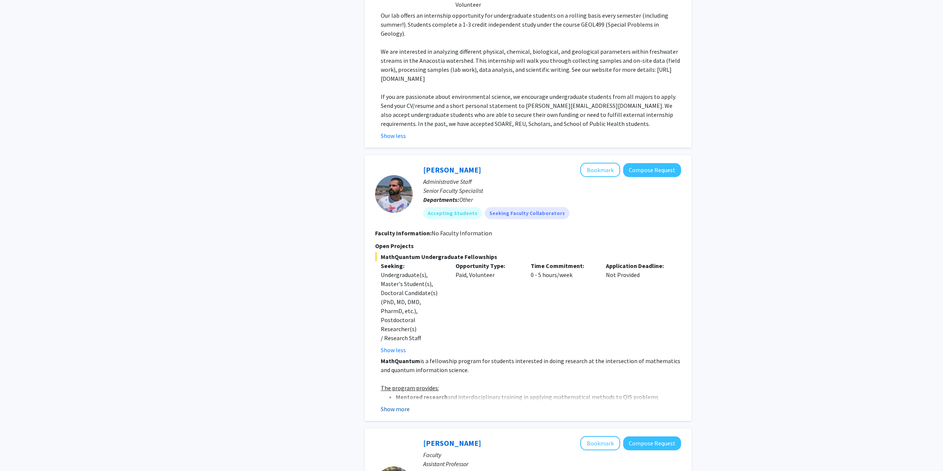
click at [398, 404] on button "Show more" at bounding box center [395, 408] width 29 height 9
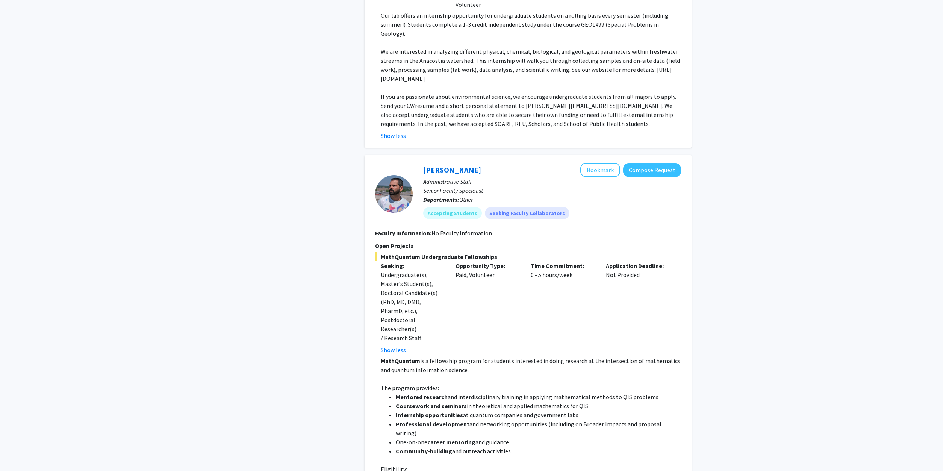
scroll to position [1035, 0]
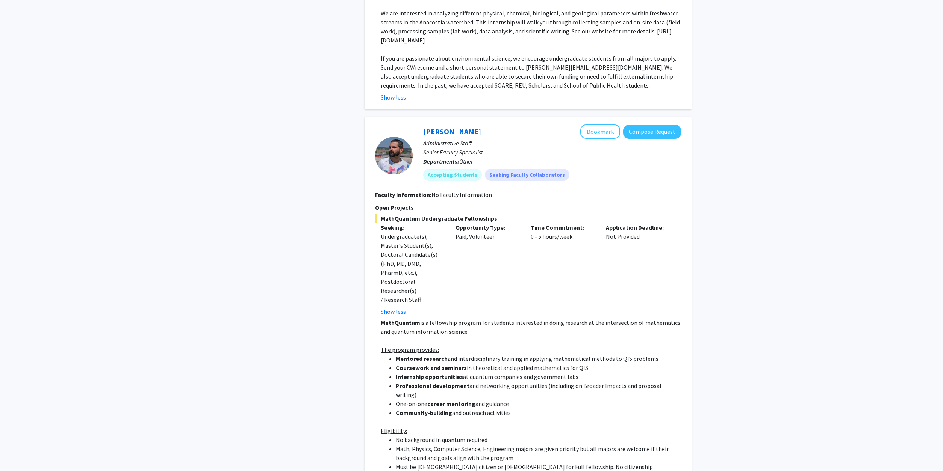
drag, startPoint x: 535, startPoint y: 380, endPoint x: 414, endPoint y: 331, distance: 130.7
click at [414, 354] on ul "[PERSON_NAME] research and interdisciplinary training in applying mathematical …" at bounding box center [531, 385] width 300 height 63
click at [459, 318] on p "MathQuantum is a fellowship program for students interested in doing research a…" at bounding box center [531, 327] width 300 height 18
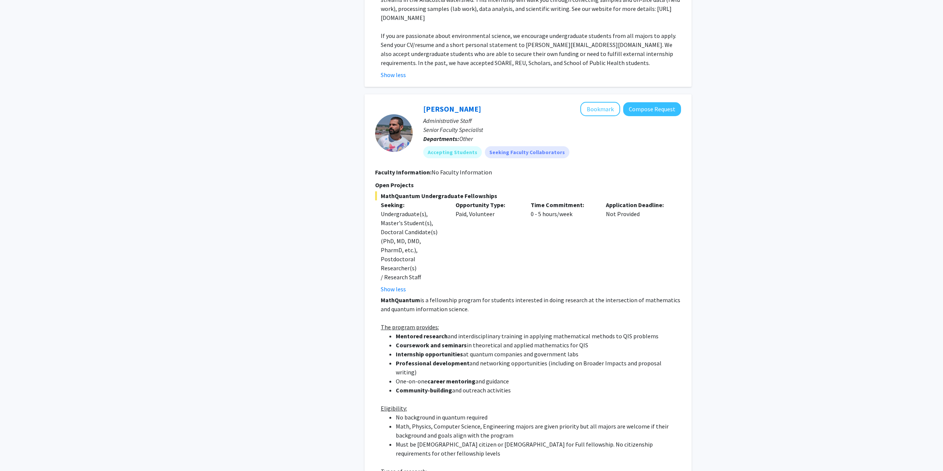
scroll to position [1073, 0]
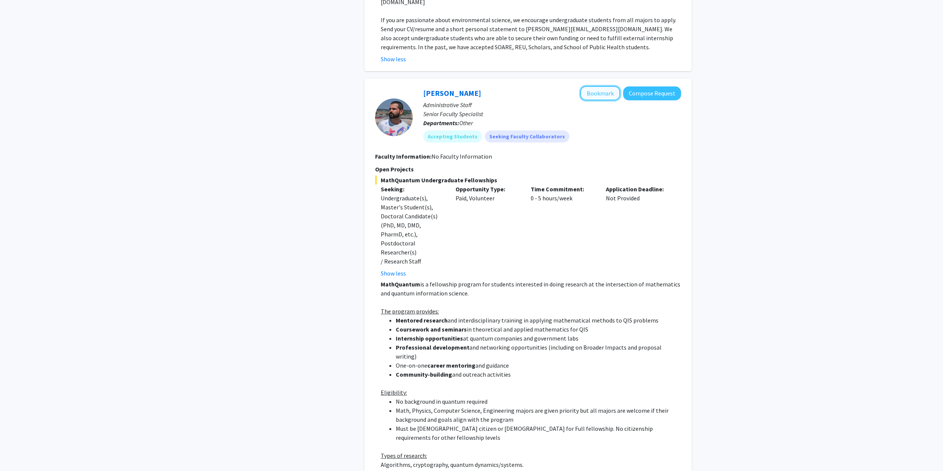
click at [612, 86] on button "Bookmark" at bounding box center [600, 93] width 40 height 14
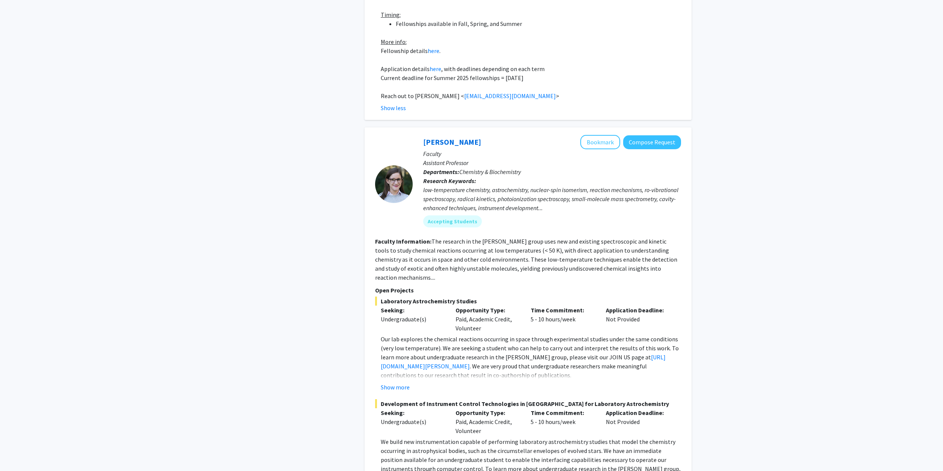
scroll to position [1609, 0]
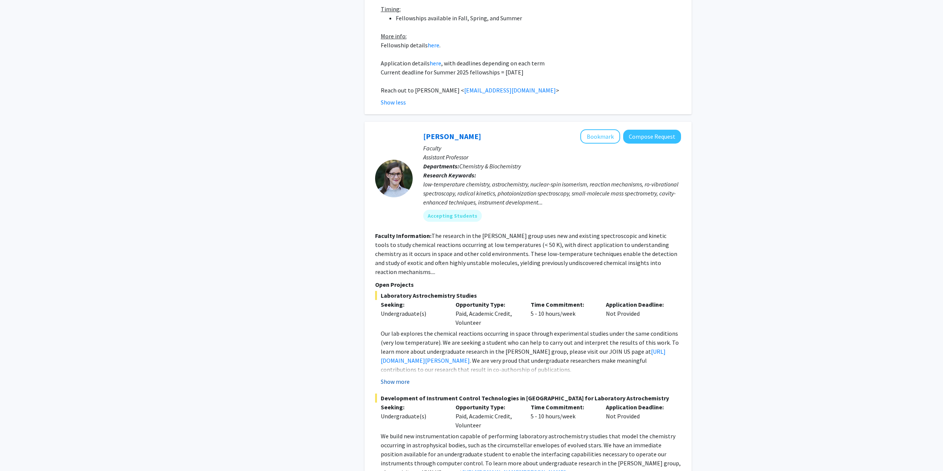
click at [391, 377] on button "Show more" at bounding box center [395, 381] width 29 height 9
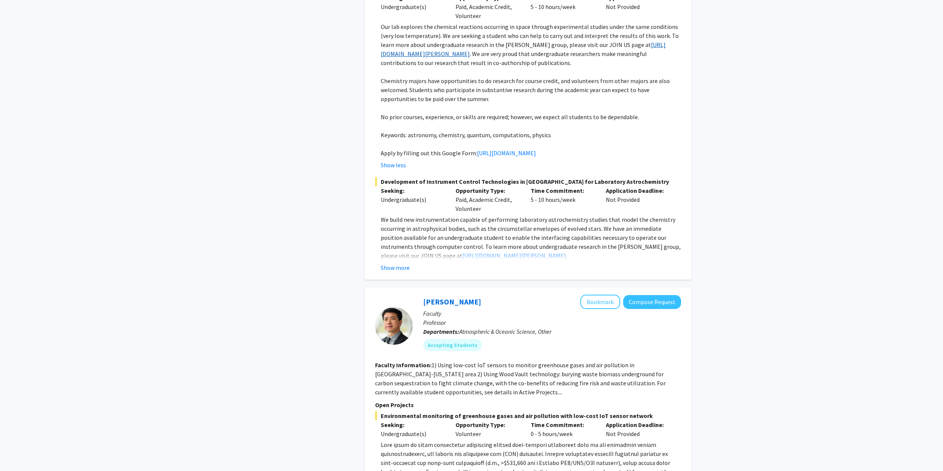
scroll to position [2031, 0]
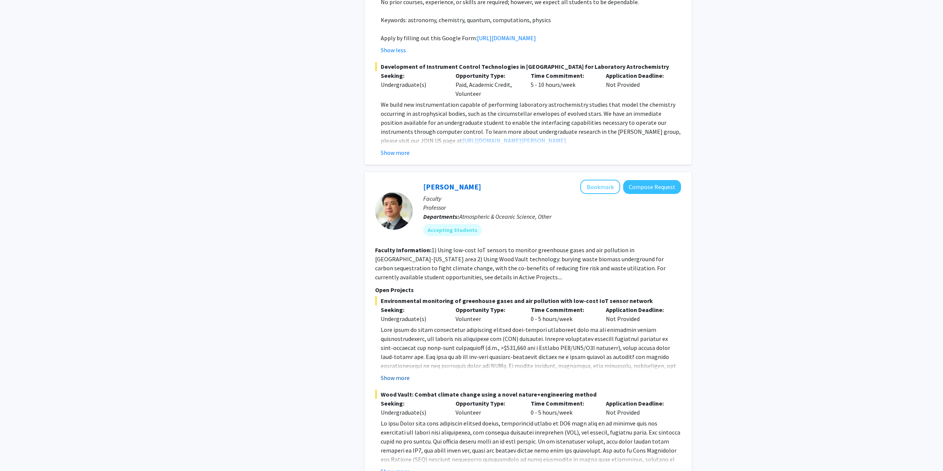
click at [397, 373] on button "Show more" at bounding box center [395, 377] width 29 height 9
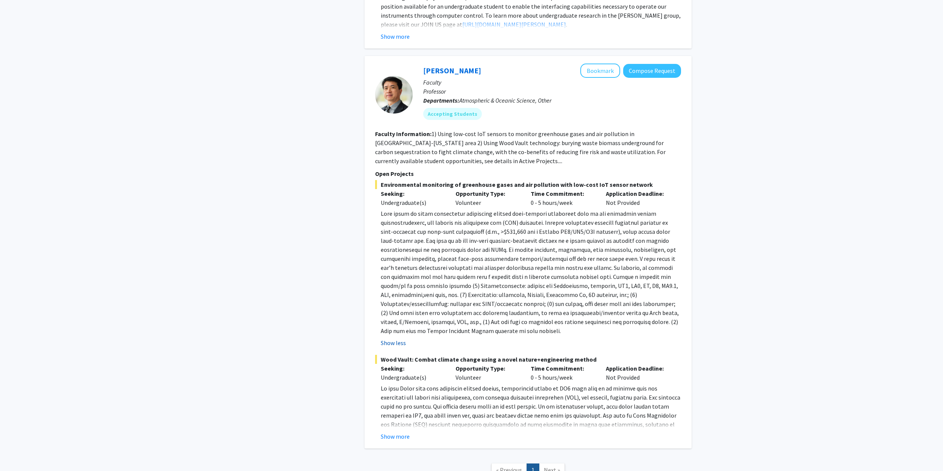
scroll to position [2171, 0]
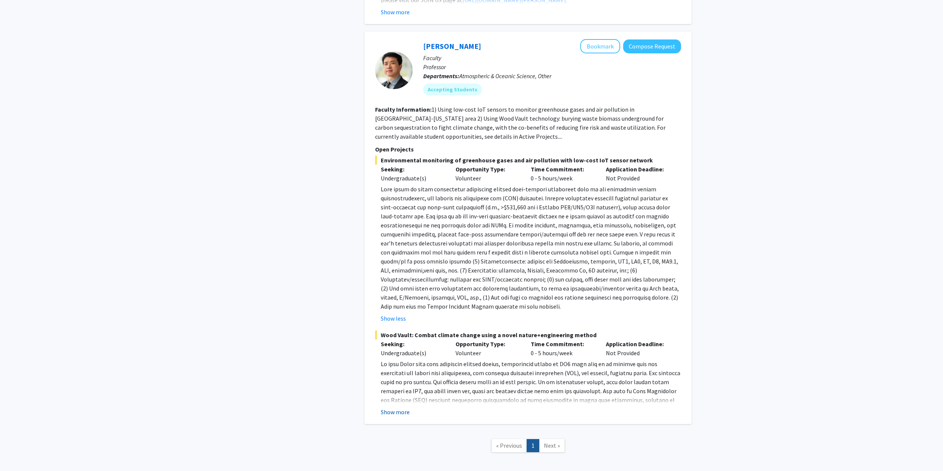
click at [393, 407] on button "Show more" at bounding box center [395, 411] width 29 height 9
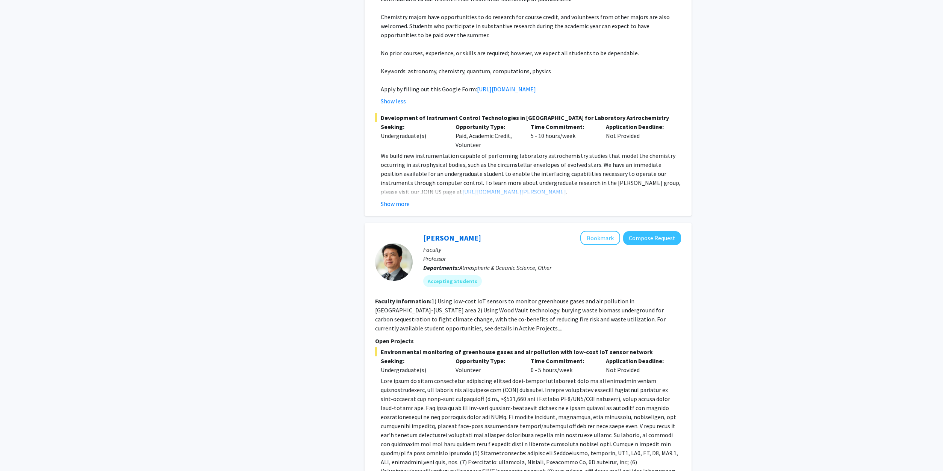
scroll to position [1903, 0]
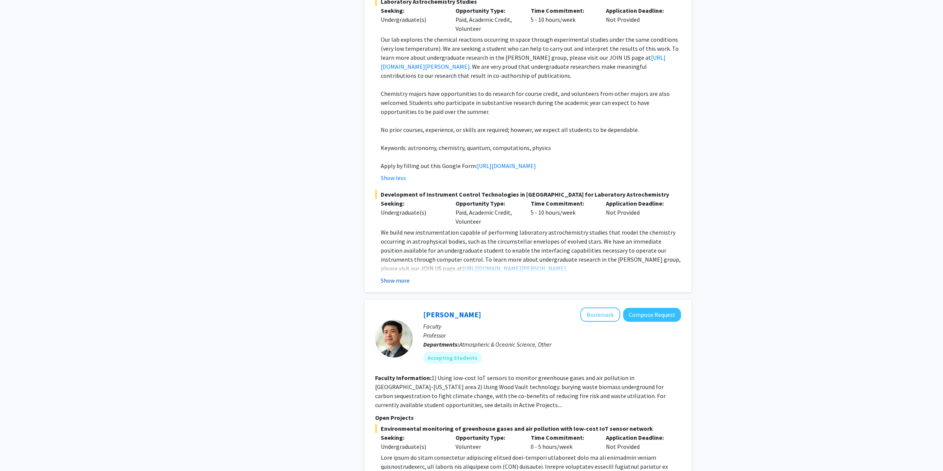
click at [397, 276] on button "Show more" at bounding box center [395, 280] width 29 height 9
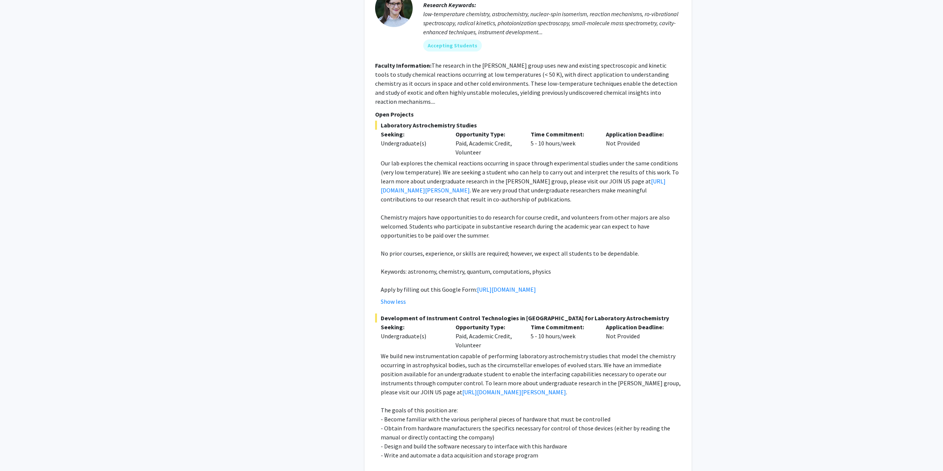
scroll to position [1711, 0]
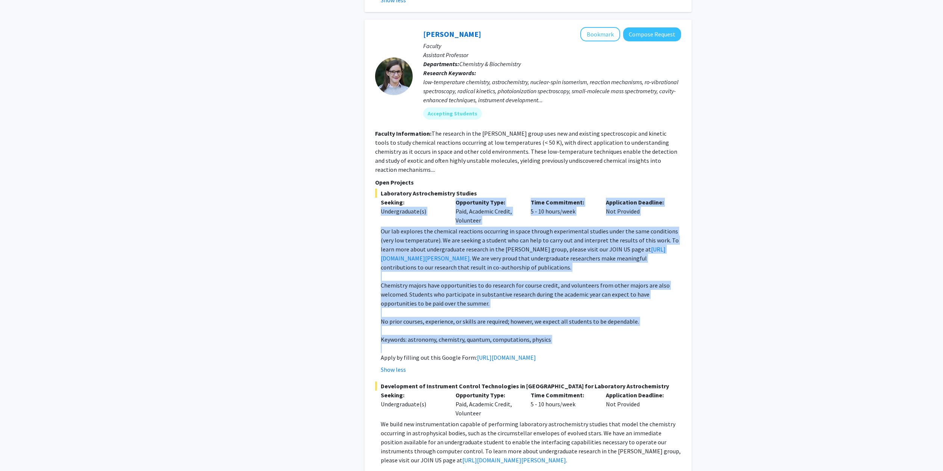
drag, startPoint x: 642, startPoint y: 302, endPoint x: 372, endPoint y: 194, distance: 291.5
click at [381, 227] on div "Our lab explores the chemical reactions occurring in space through experimental…" at bounding box center [531, 294] width 300 height 135
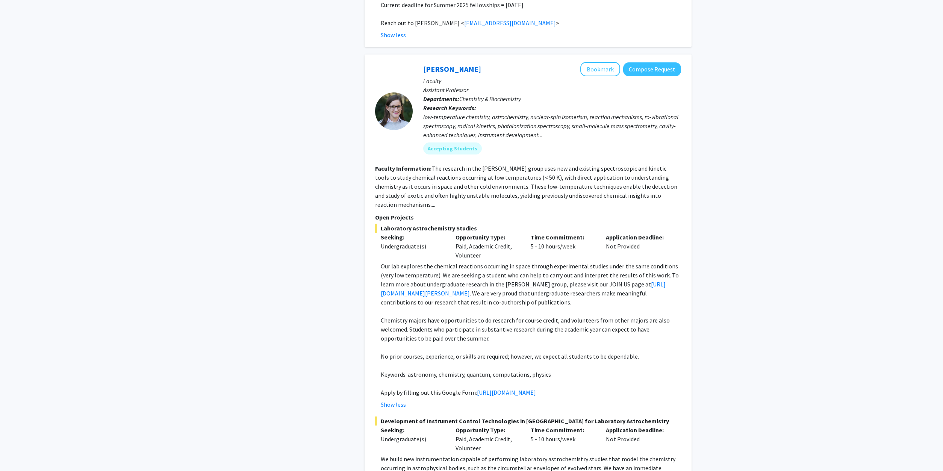
scroll to position [1673, 0]
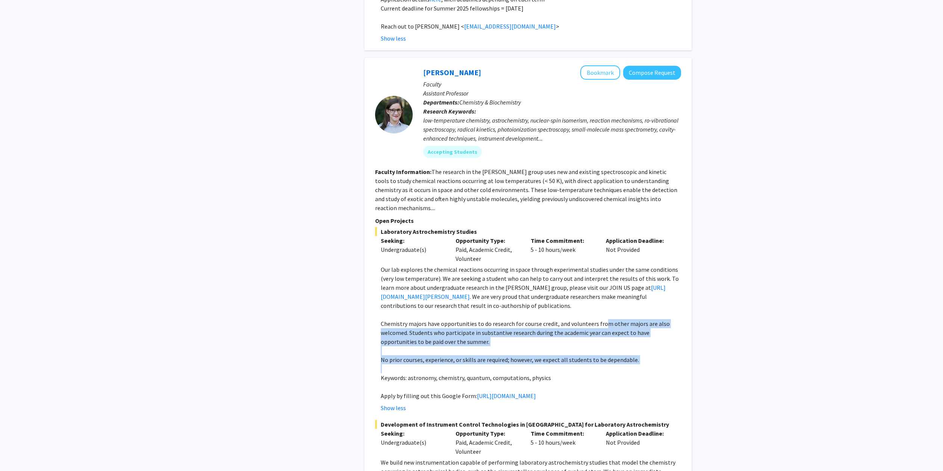
drag, startPoint x: 611, startPoint y: 323, endPoint x: 600, endPoint y: 282, distance: 42.6
click at [600, 282] on div "Our lab explores the chemical reactions occurring in space through experimental…" at bounding box center [531, 332] width 300 height 135
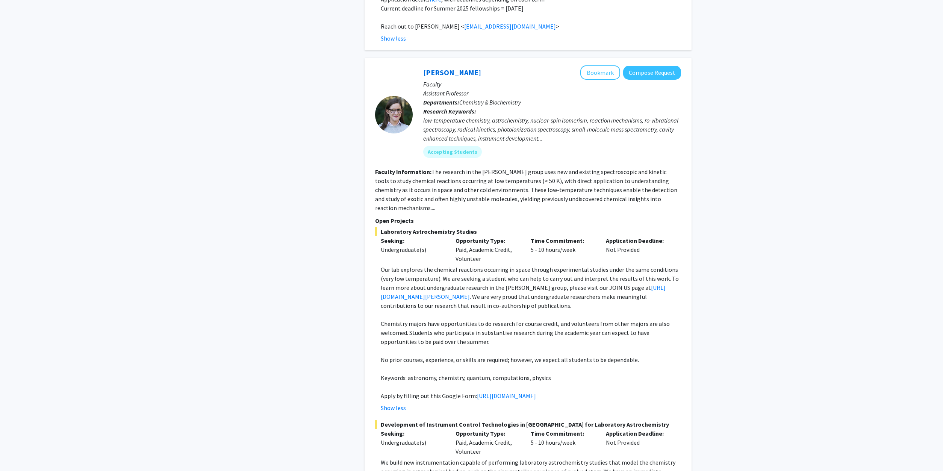
click at [600, 319] on p "Chemistry majors have opportunities to do research for course credit, and volun…" at bounding box center [531, 332] width 300 height 27
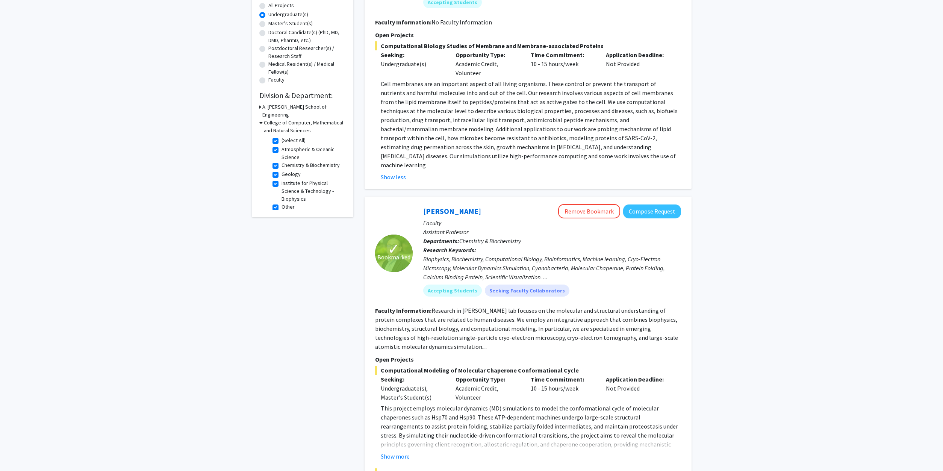
scroll to position [0, 0]
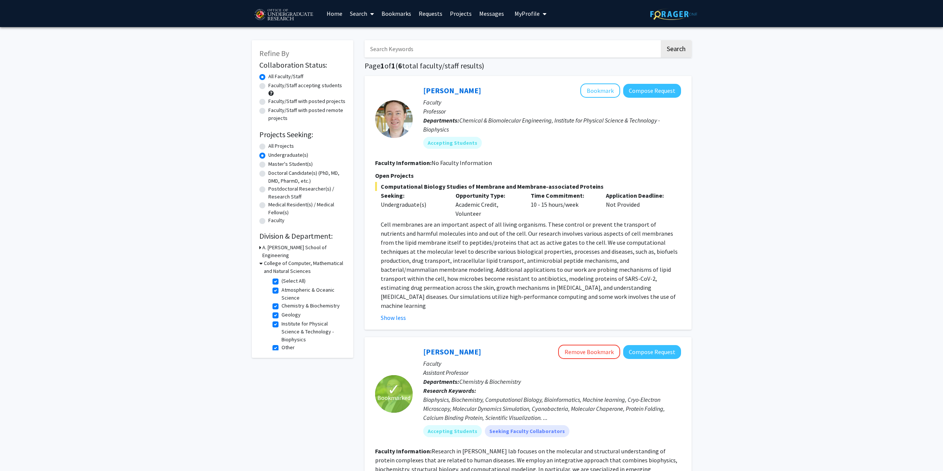
click at [273, 247] on h3 "A. [PERSON_NAME] School of Engineering" at bounding box center [303, 251] width 83 height 16
click at [281, 270] on label "Chemical & Biomolecular Engineering" at bounding box center [312, 278] width 62 height 16
click at [281, 270] on input "Chemical & Biomolecular Engineering" at bounding box center [283, 272] width 5 height 5
checkbox input "true"
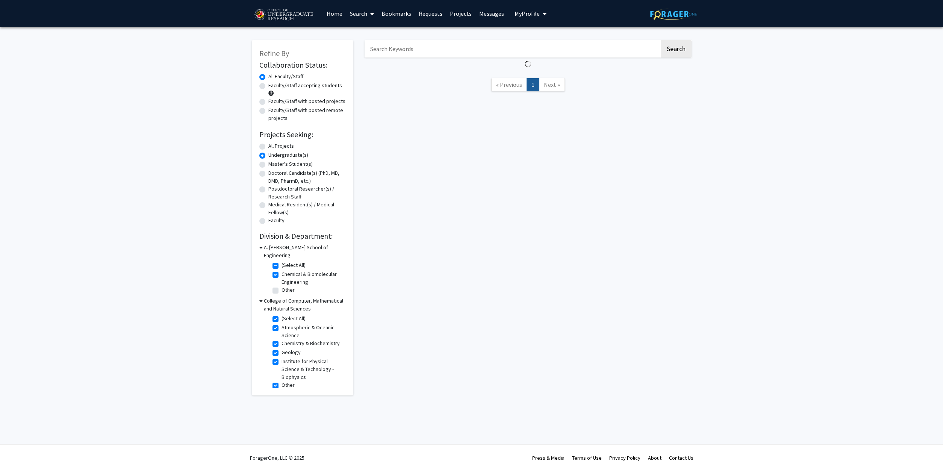
click at [281, 286] on label "Other" at bounding box center [287, 290] width 13 height 8
click at [281, 286] on input "Other" at bounding box center [283, 288] width 5 height 5
checkbox input "true"
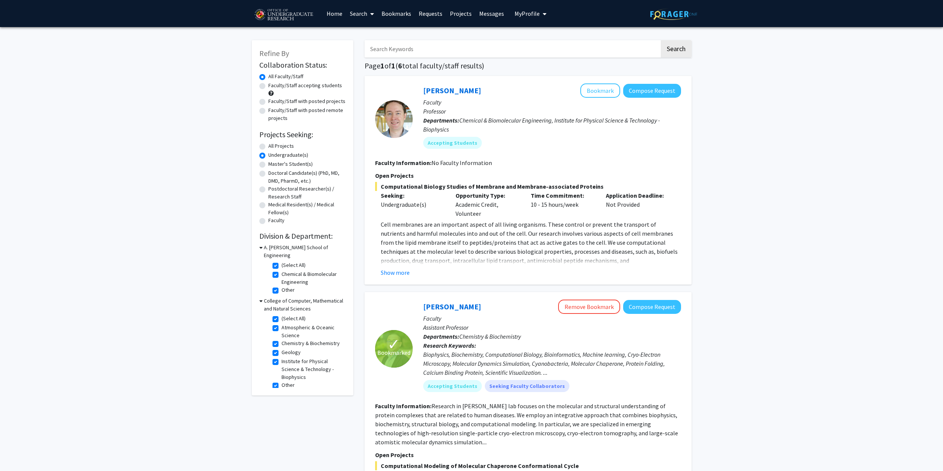
click at [394, 17] on link "Bookmarks" at bounding box center [396, 13] width 37 height 26
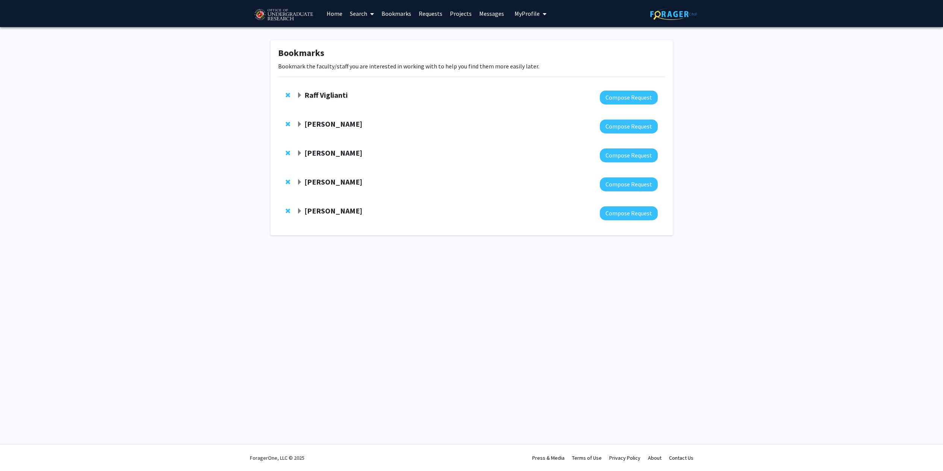
click at [301, 94] on span "Expand Raff Viglianti Bookmark" at bounding box center [299, 95] width 6 height 6
